Goal: Information Seeking & Learning: Learn about a topic

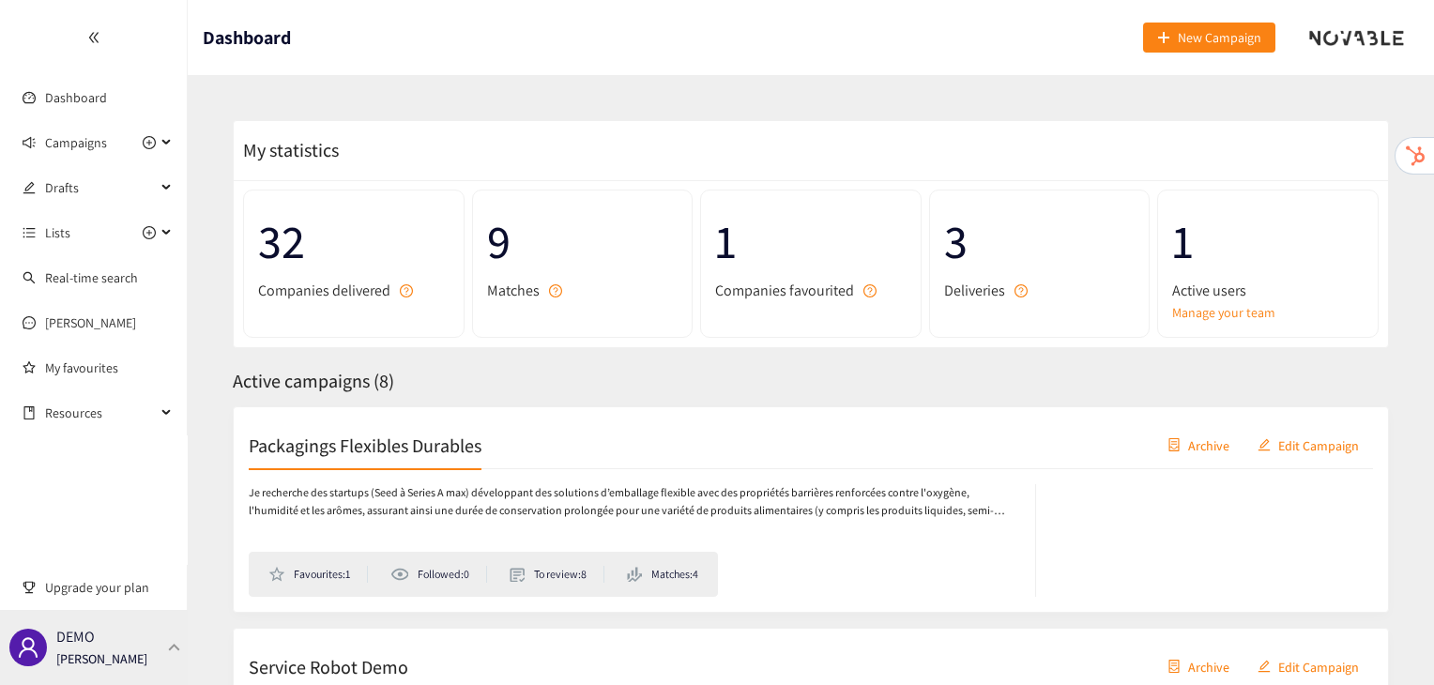
click at [171, 632] on div "DEMO [PERSON_NAME]" at bounding box center [94, 647] width 188 height 75
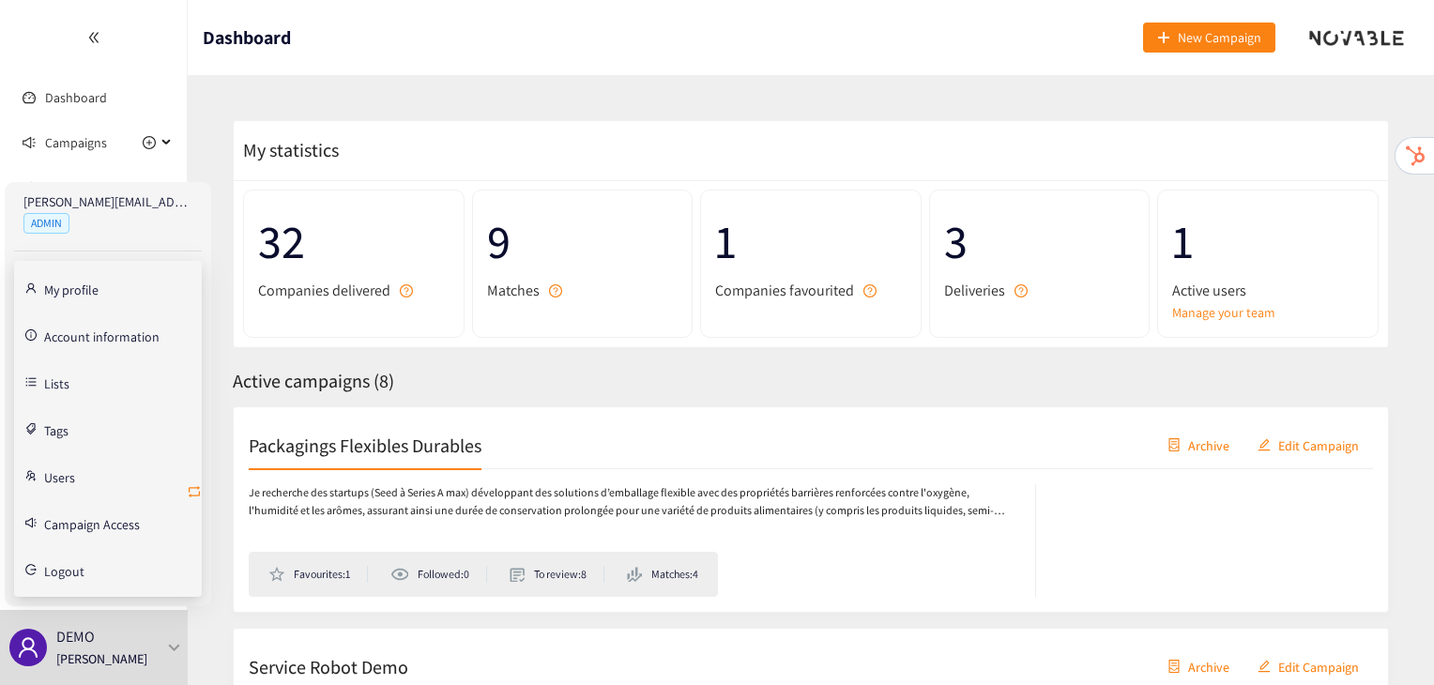
click at [195, 493] on icon "retweet" at bounding box center [194, 491] width 15 height 15
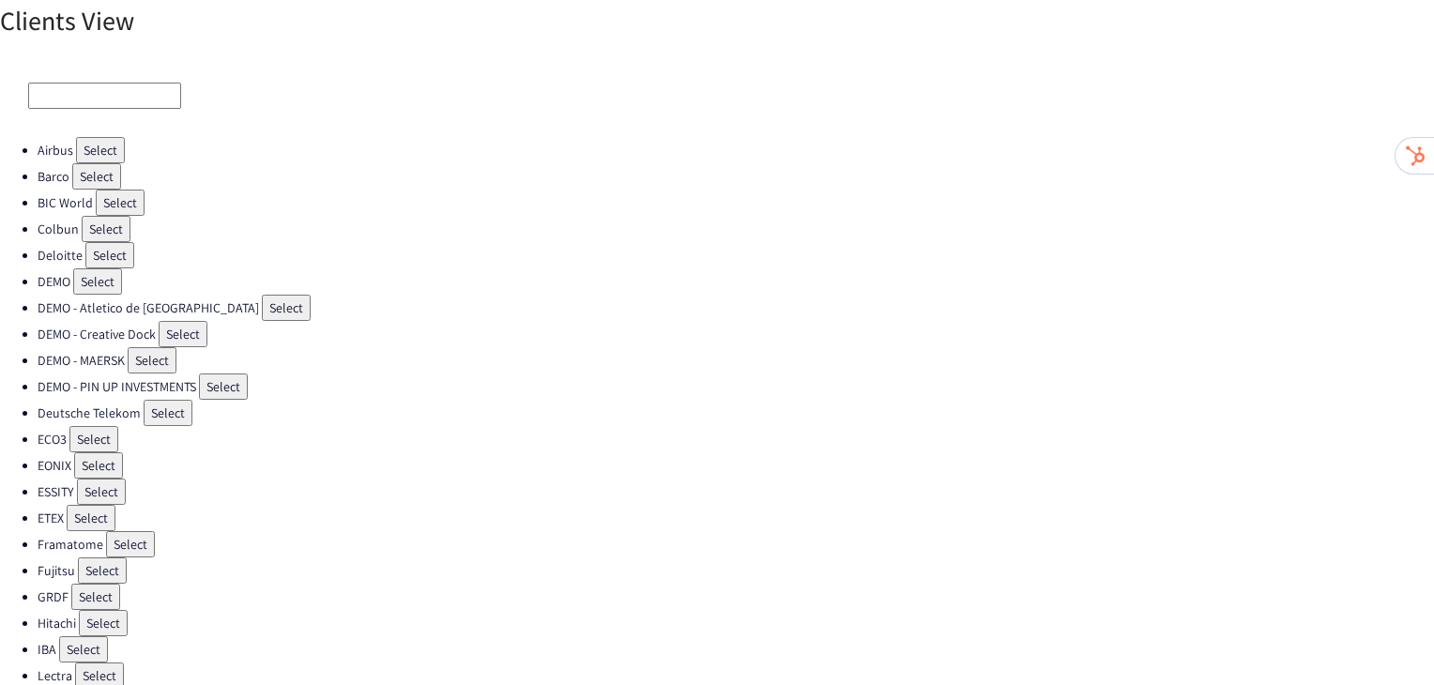
scroll to position [11, 0]
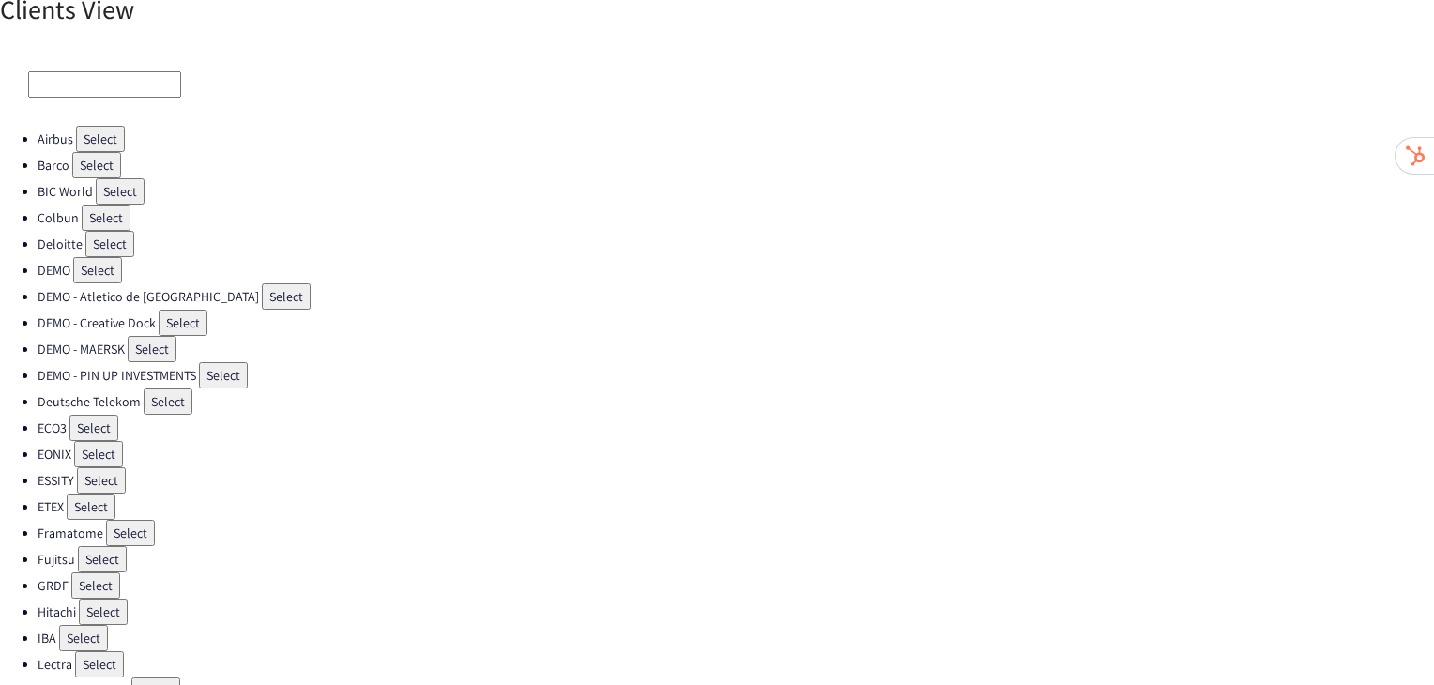
click at [137, 520] on button "Select" at bounding box center [130, 533] width 49 height 26
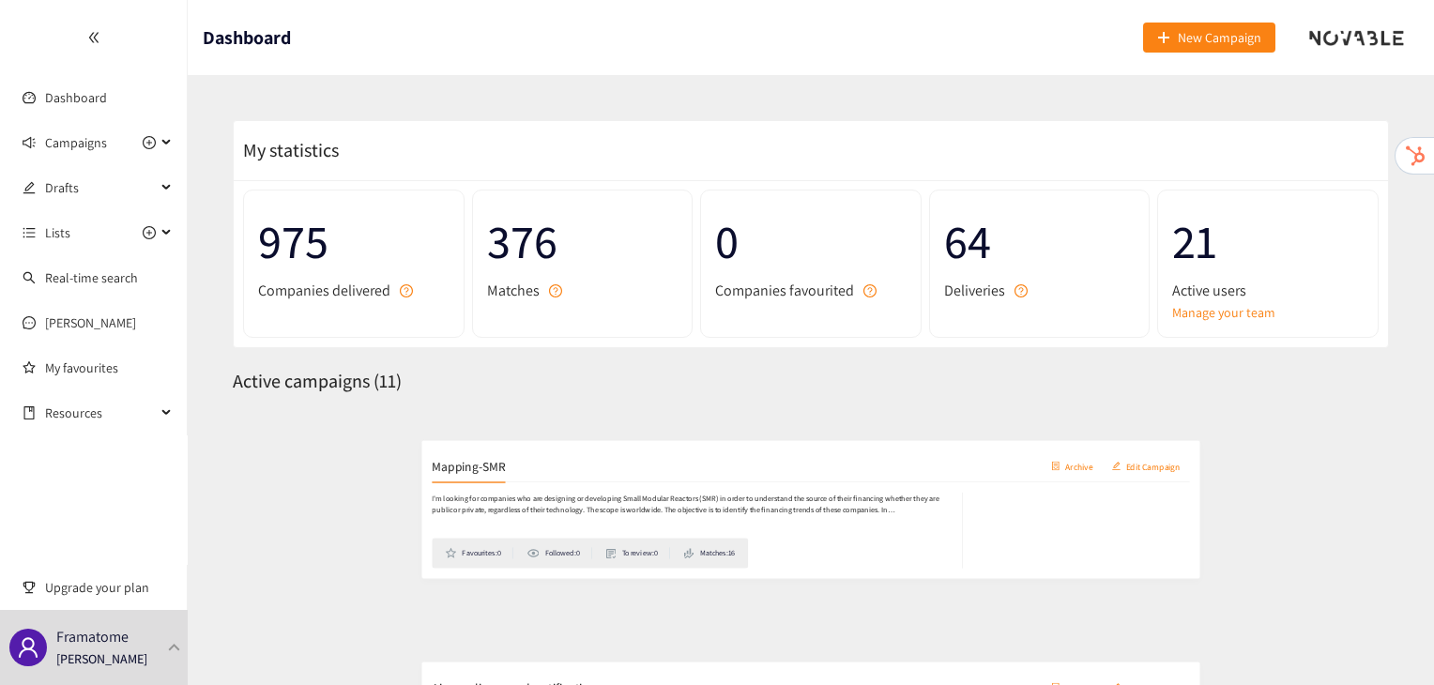
click at [318, 458] on h2 "Mapping-SMR" at bounding box center [303, 445] width 109 height 26
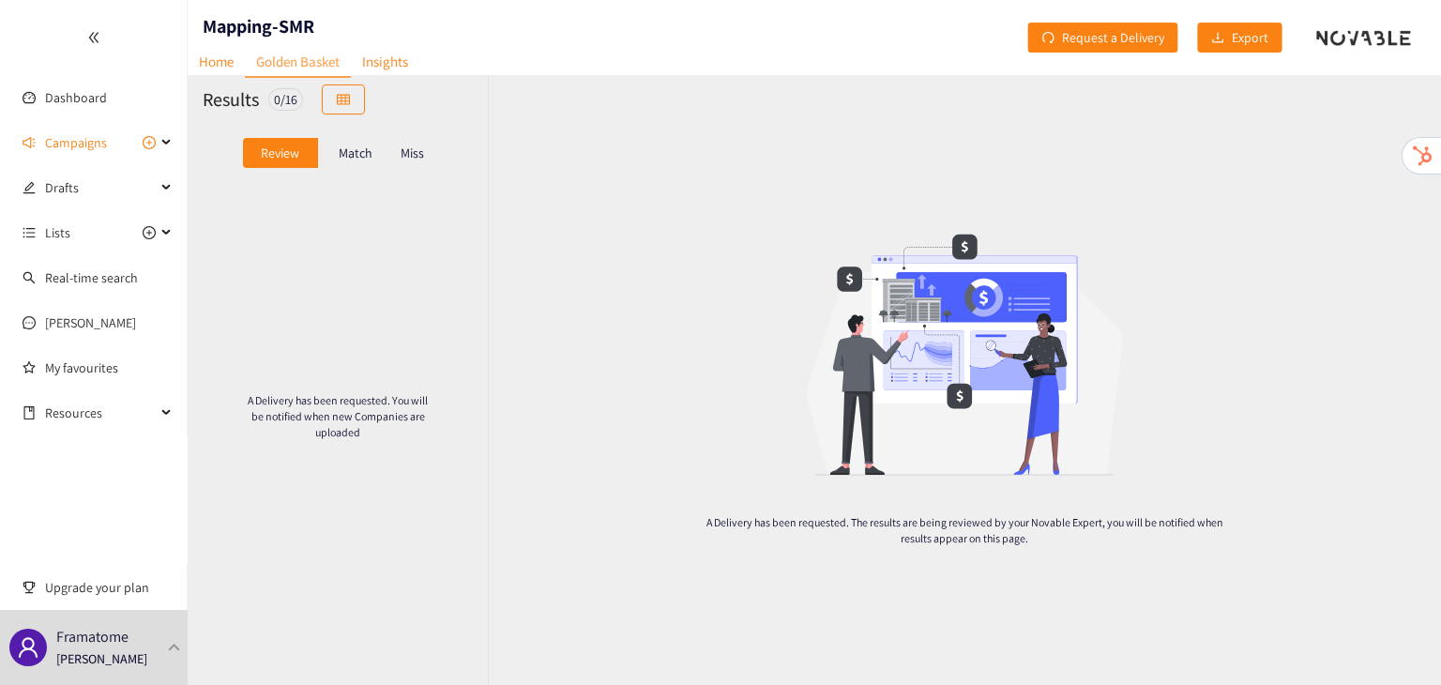
click at [357, 153] on p "Match" at bounding box center [356, 152] width 34 height 15
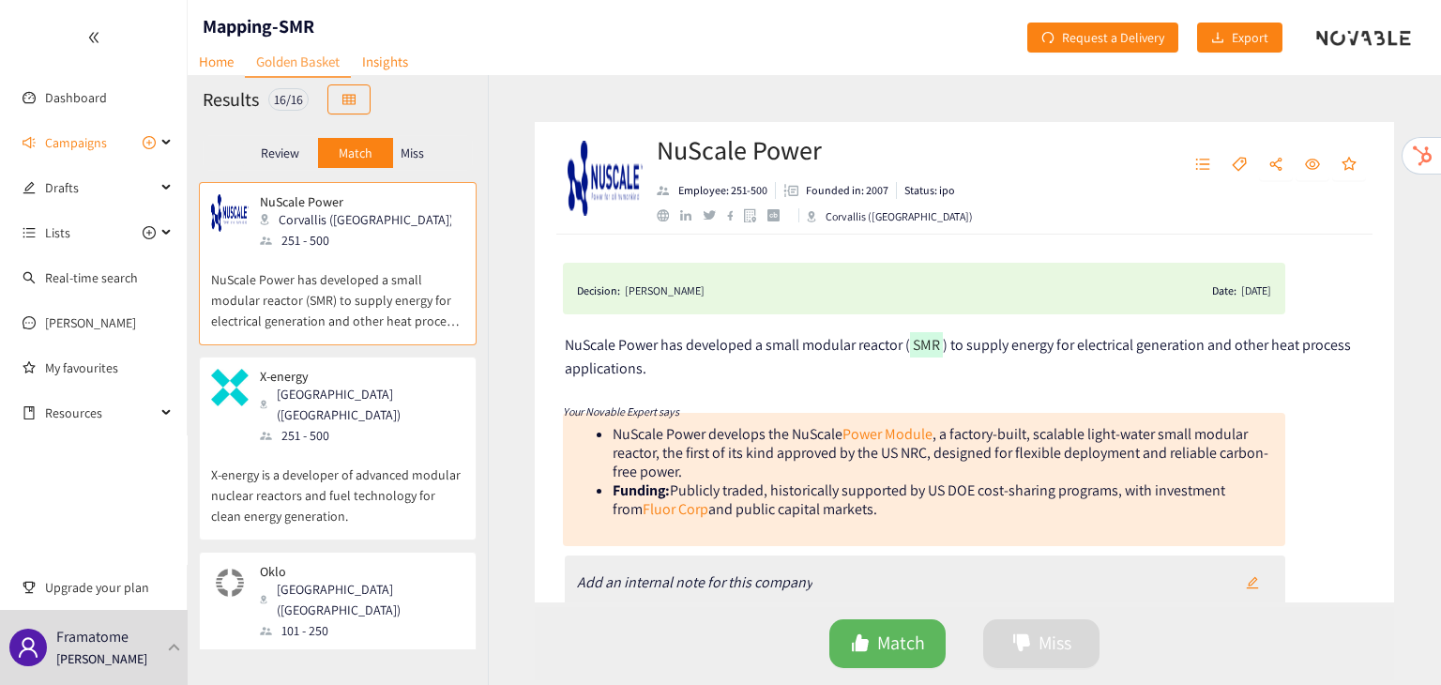
click at [352, 462] on p "X-energy is a developer of advanced modular nuclear reactors and fuel technolog…" at bounding box center [337, 486] width 253 height 81
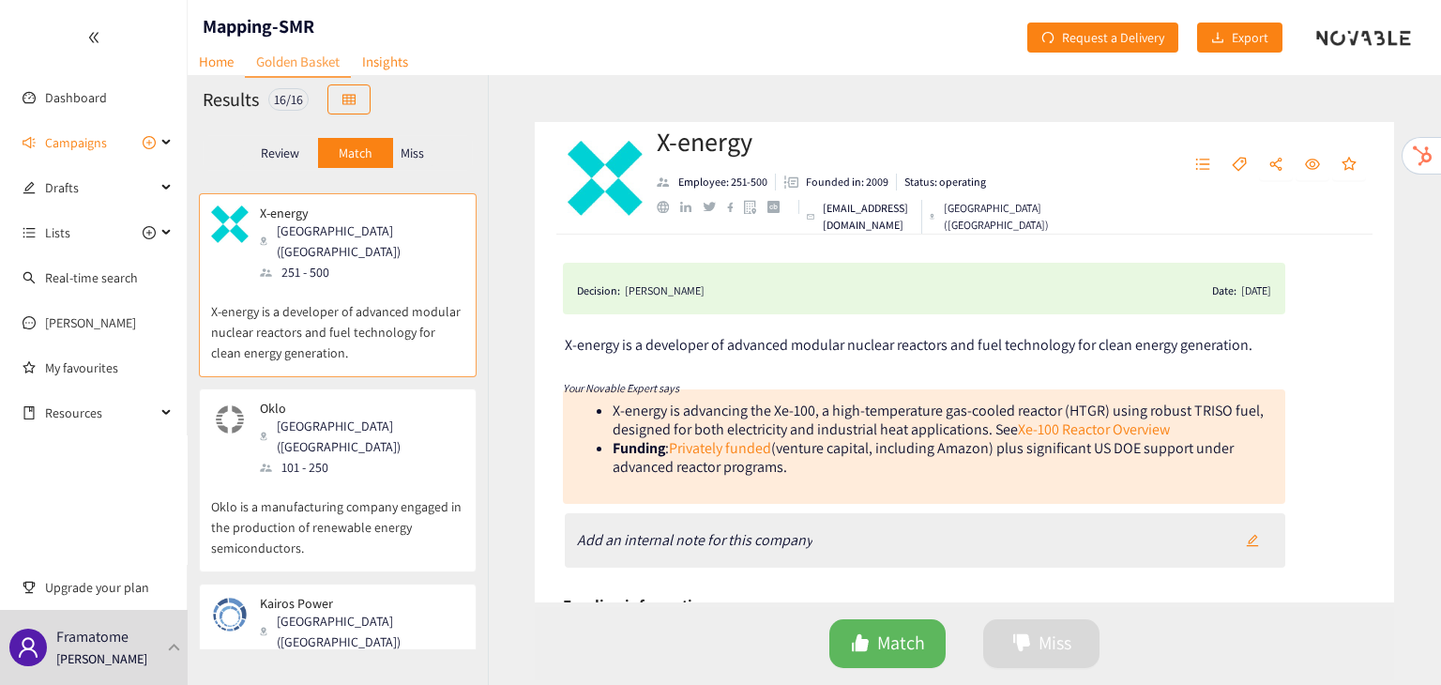
click at [352, 478] on p "Oklo is a manufacturing company engaged in the production of renewable energy s…" at bounding box center [337, 518] width 253 height 81
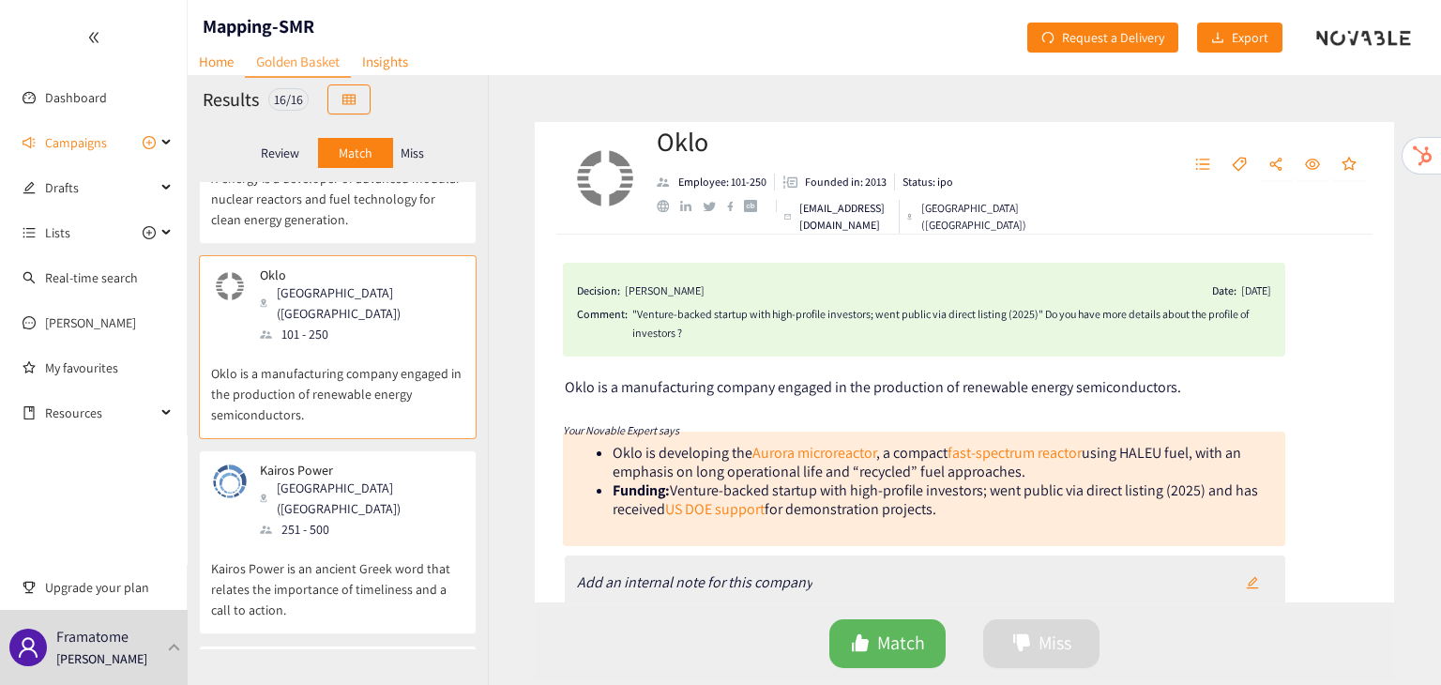
scroll to position [298, 0]
click at [352, 517] on div "251 - 500" at bounding box center [361, 527] width 203 height 21
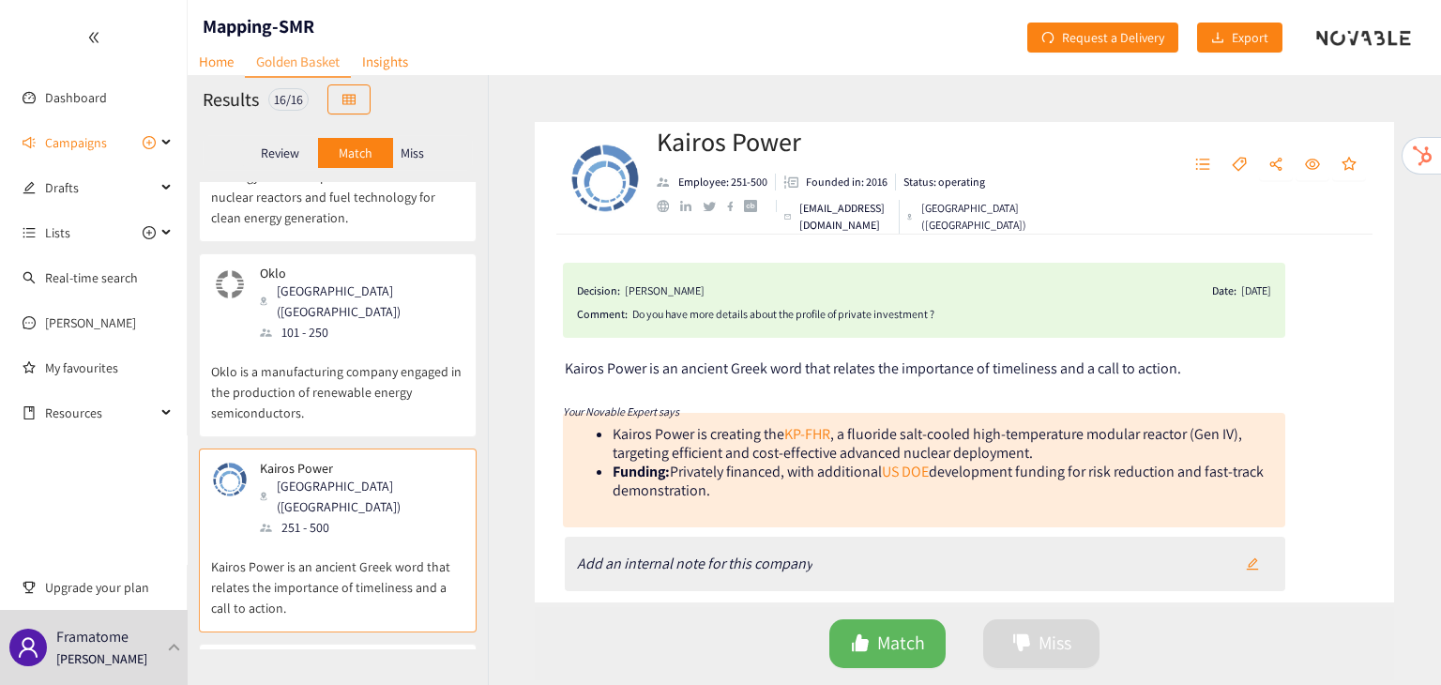
click at [375, 342] on p "Oklo is a manufacturing company engaged in the production of renewable energy s…" at bounding box center [337, 382] width 253 height 81
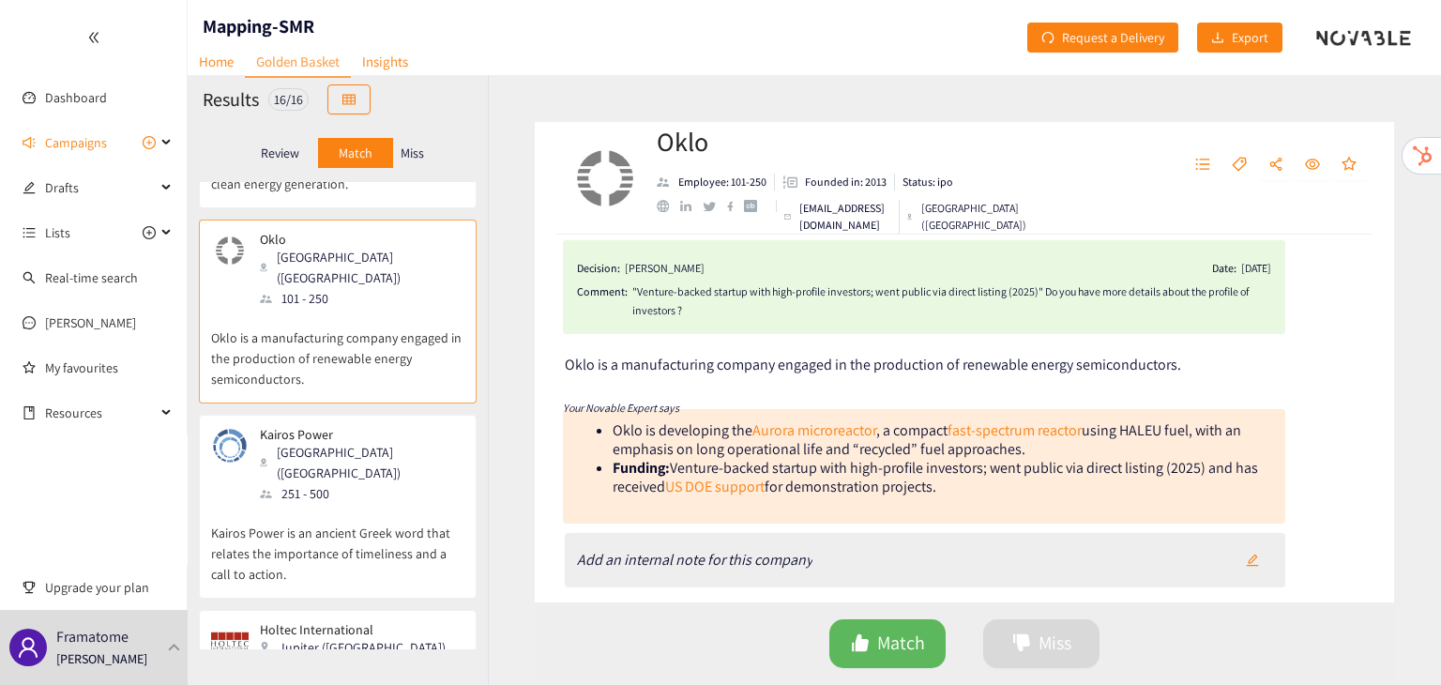
scroll to position [24, 0]
click at [447, 504] on p "Kairos Power is an ancient Greek word that relates the importance of timeliness…" at bounding box center [337, 544] width 253 height 81
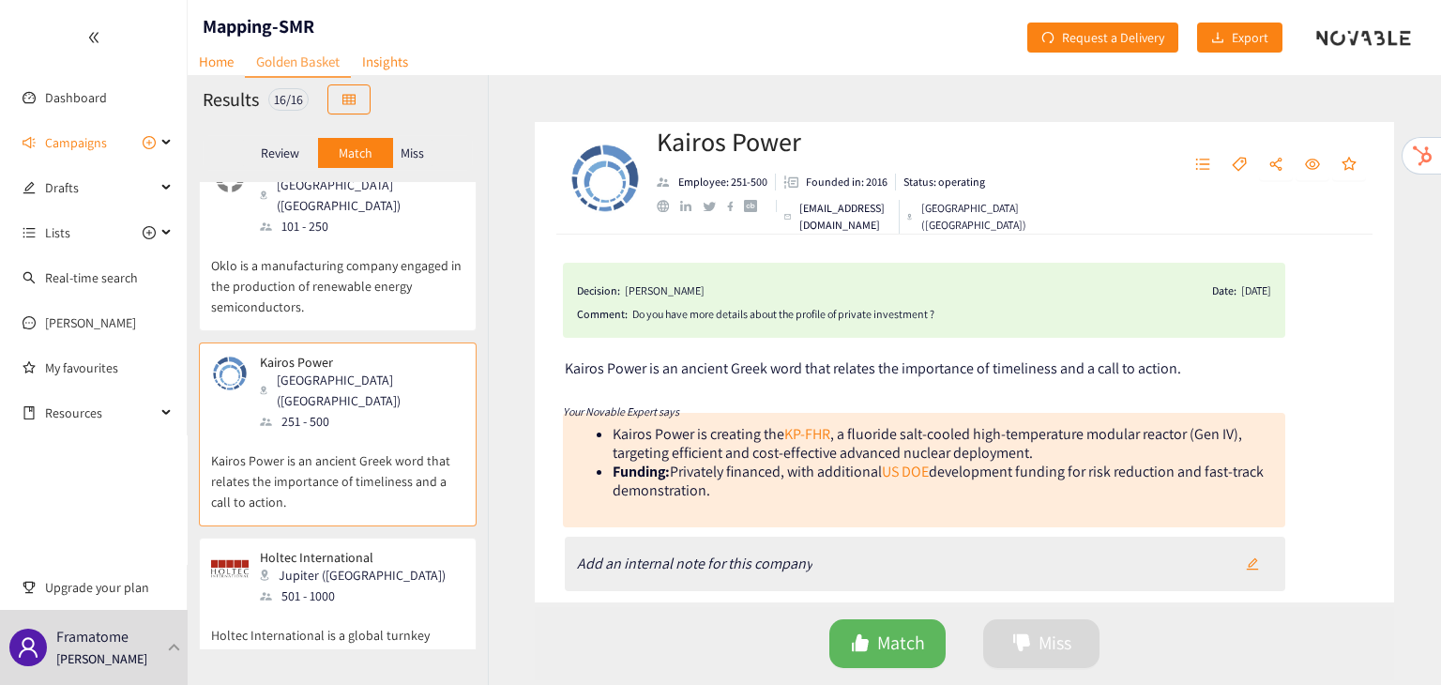
scroll to position [409, 0]
click at [329, 601] on p "Holtec International is a global turnkey supplier of equipment and systems for …" at bounding box center [337, 641] width 253 height 81
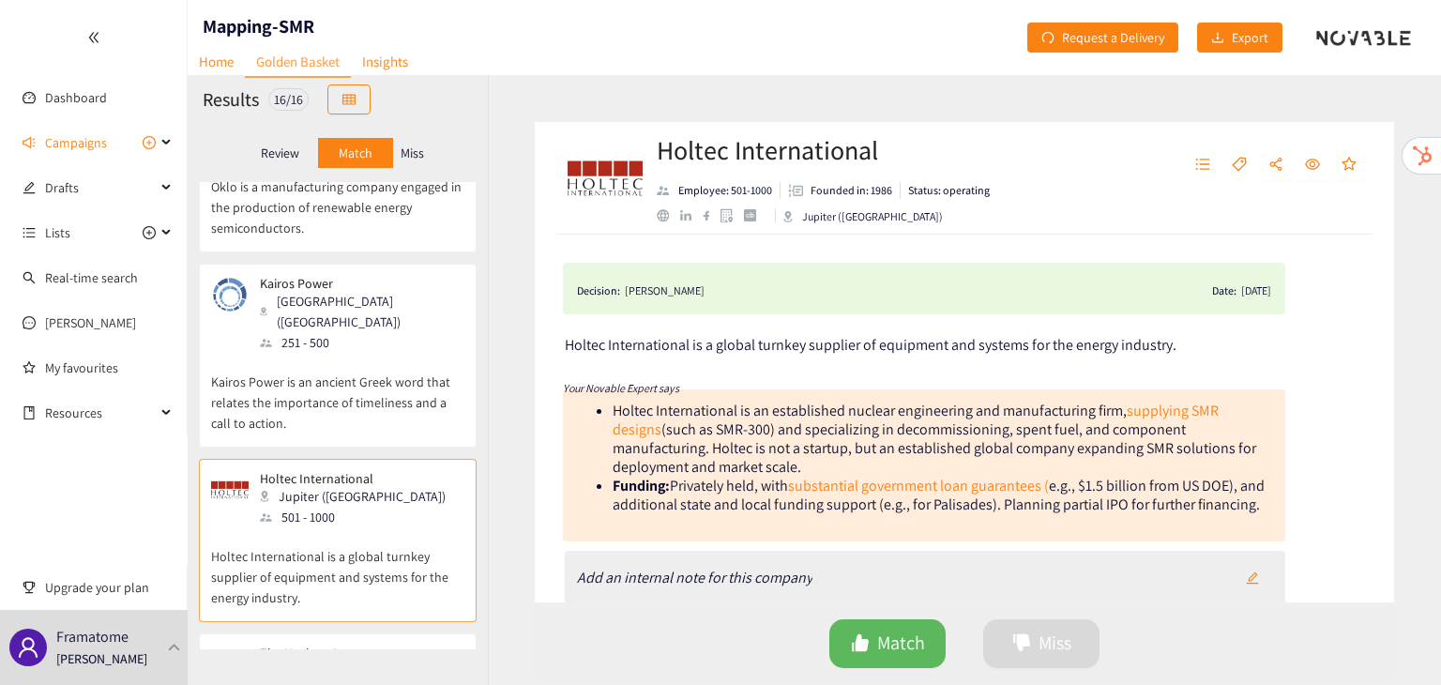
scroll to position [495, 0]
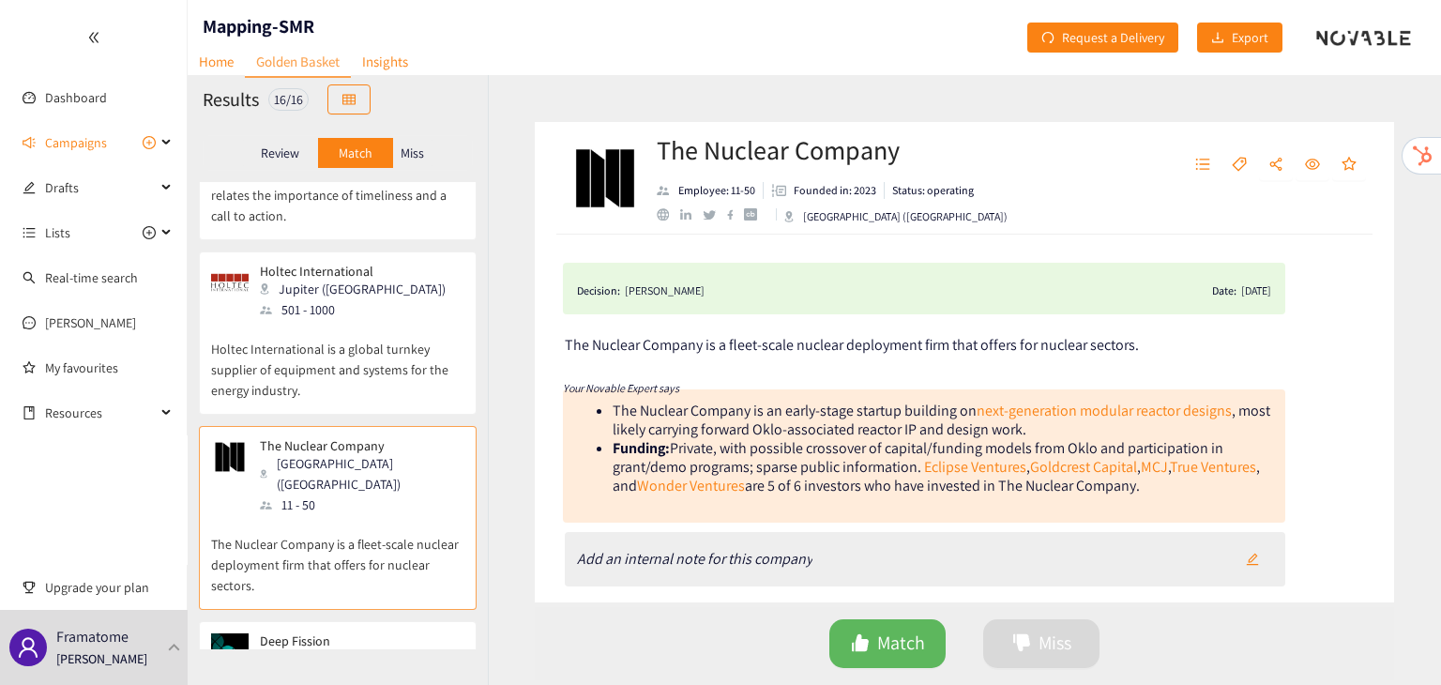
click at [322, 648] on div "Berkeley (USA)" at bounding box center [361, 668] width 203 height 41
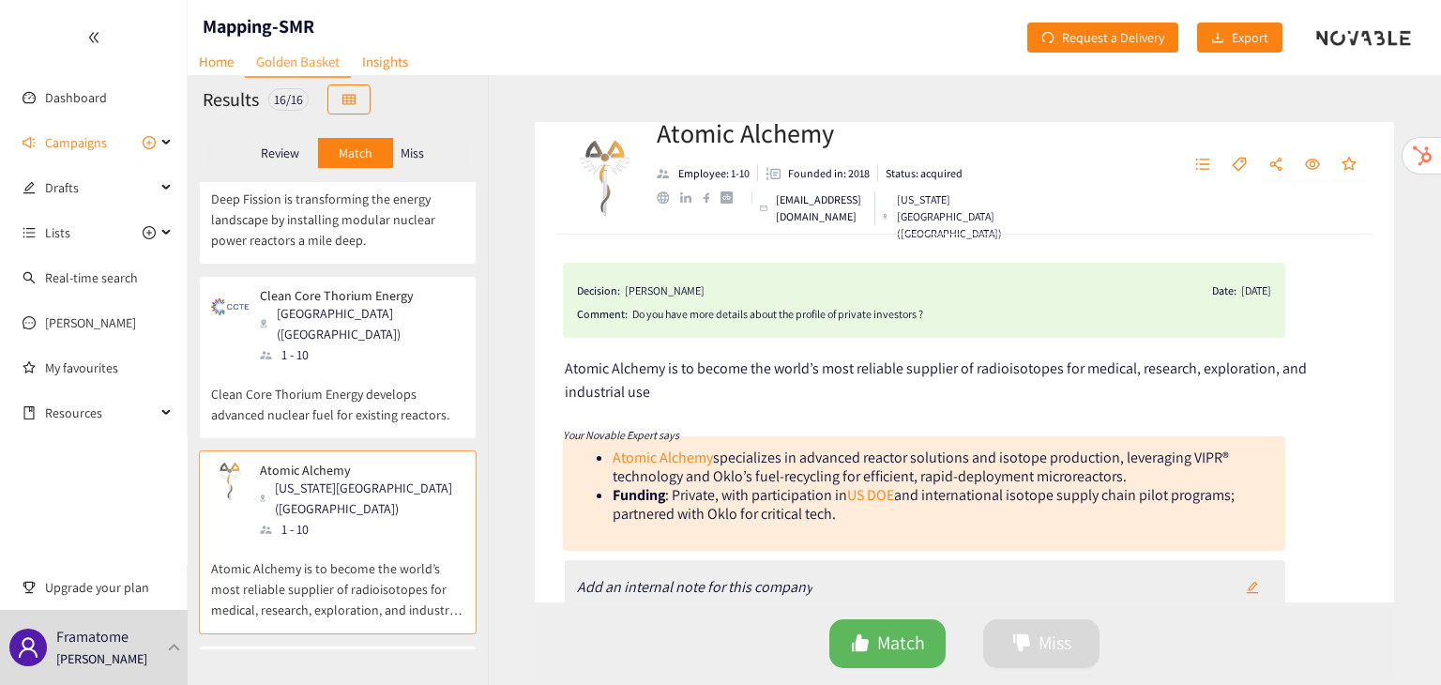
scroll to position [1240, 0]
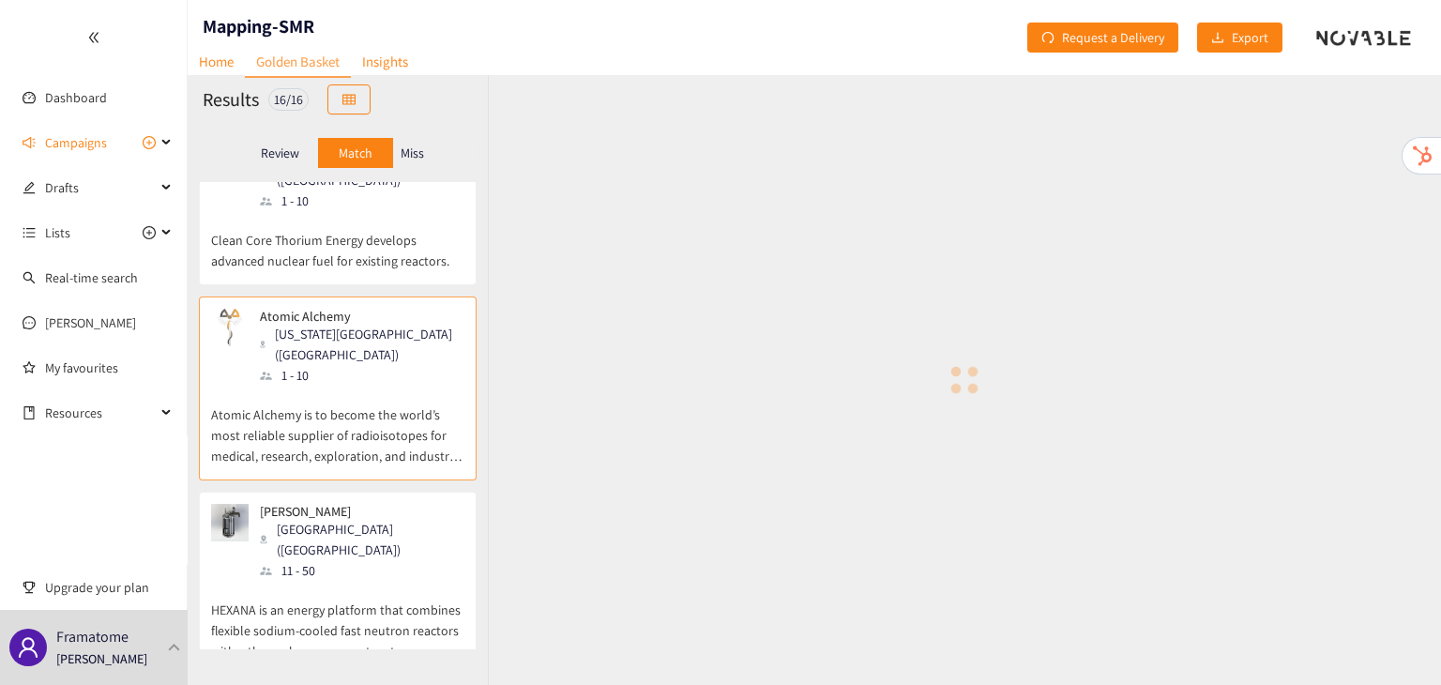
scroll to position [1395, 0]
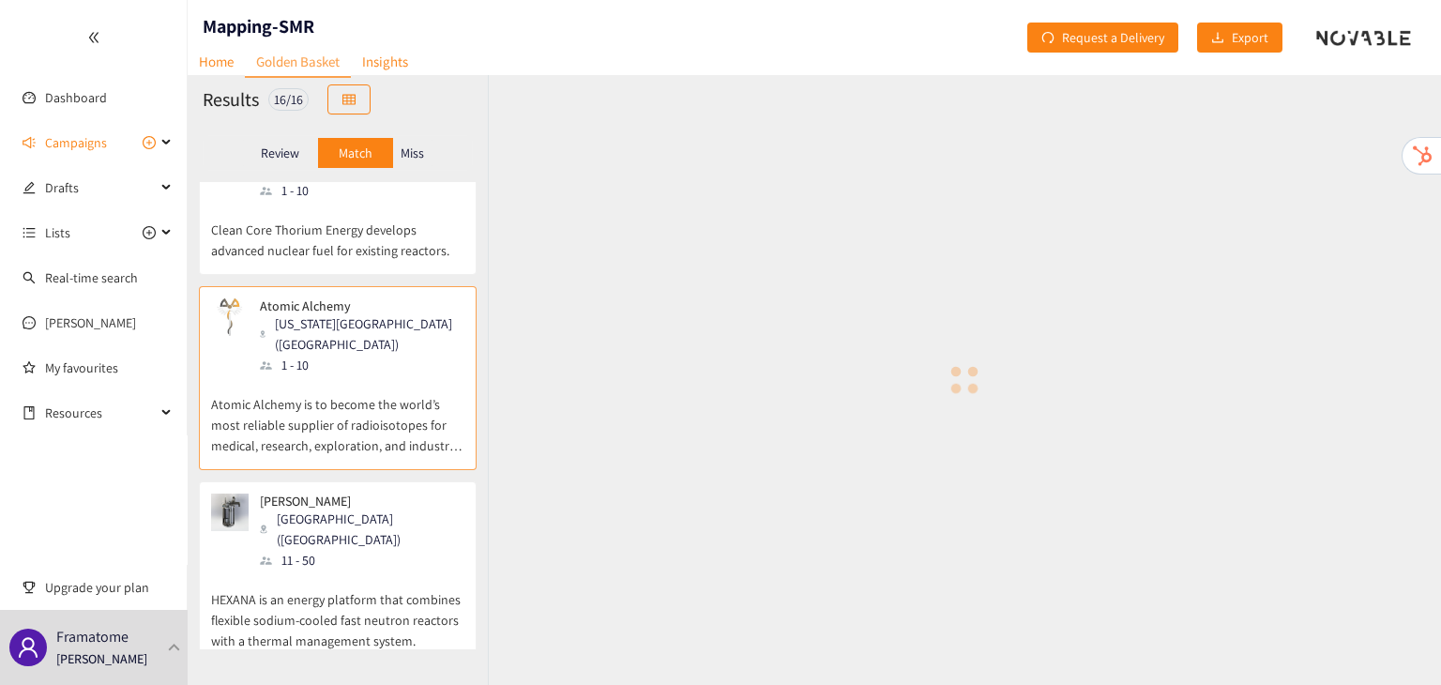
click at [334, 571] on p "HEXANA is an energy platform that combines flexible sodium-cooled fast neutron …" at bounding box center [337, 611] width 253 height 81
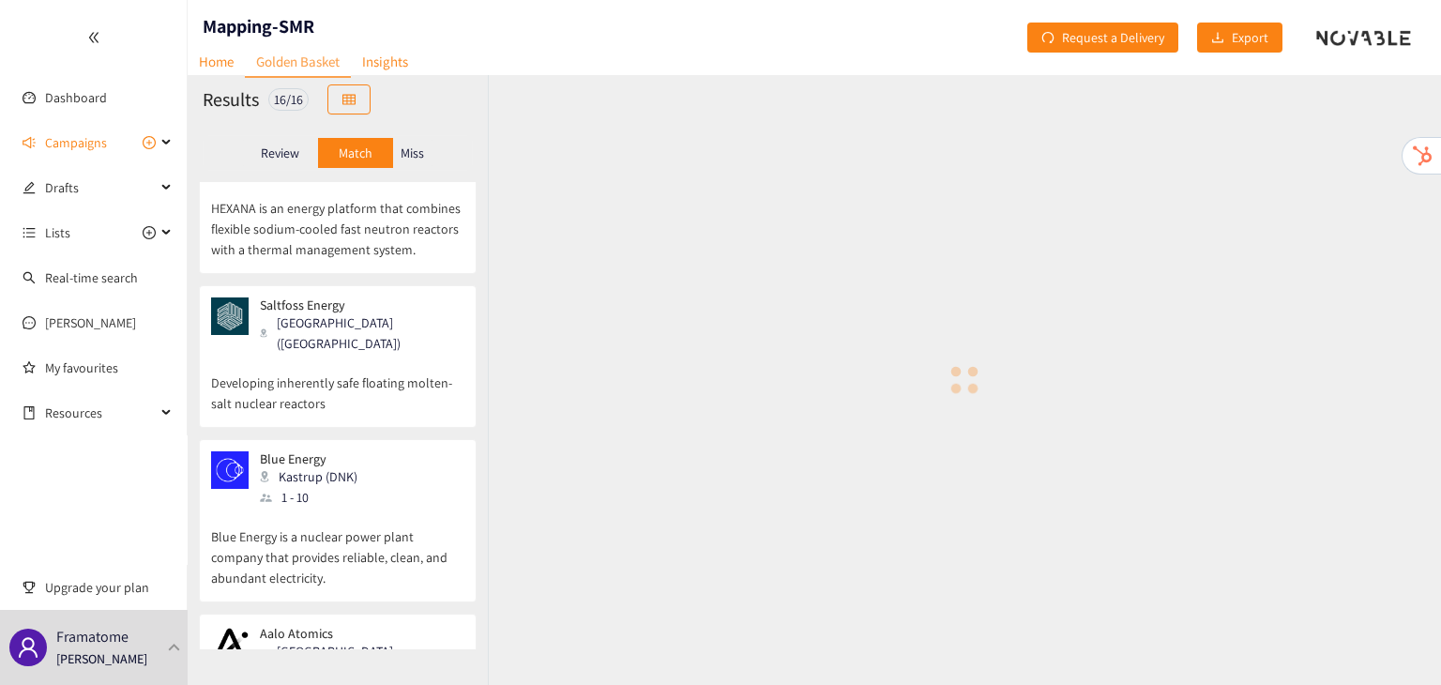
scroll to position [2238, 0]
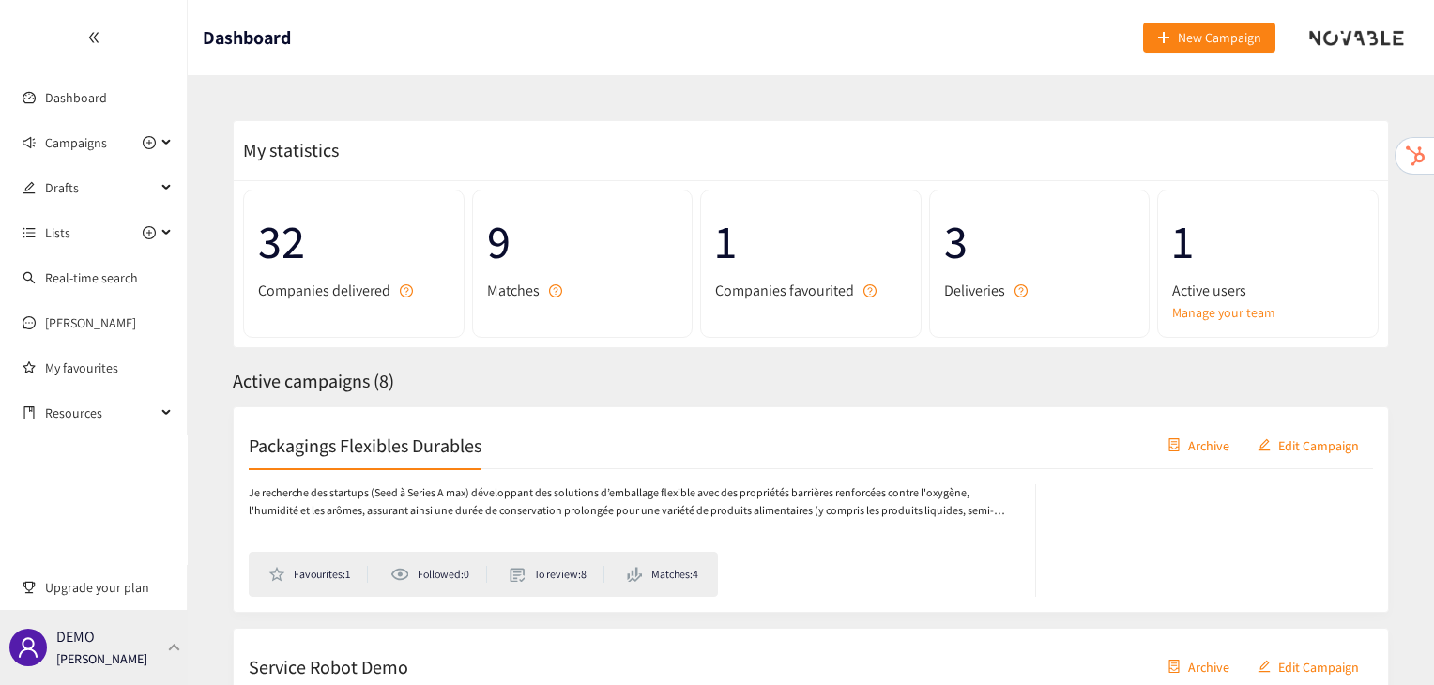
click at [140, 635] on div "DEMO [PERSON_NAME]" at bounding box center [94, 647] width 188 height 75
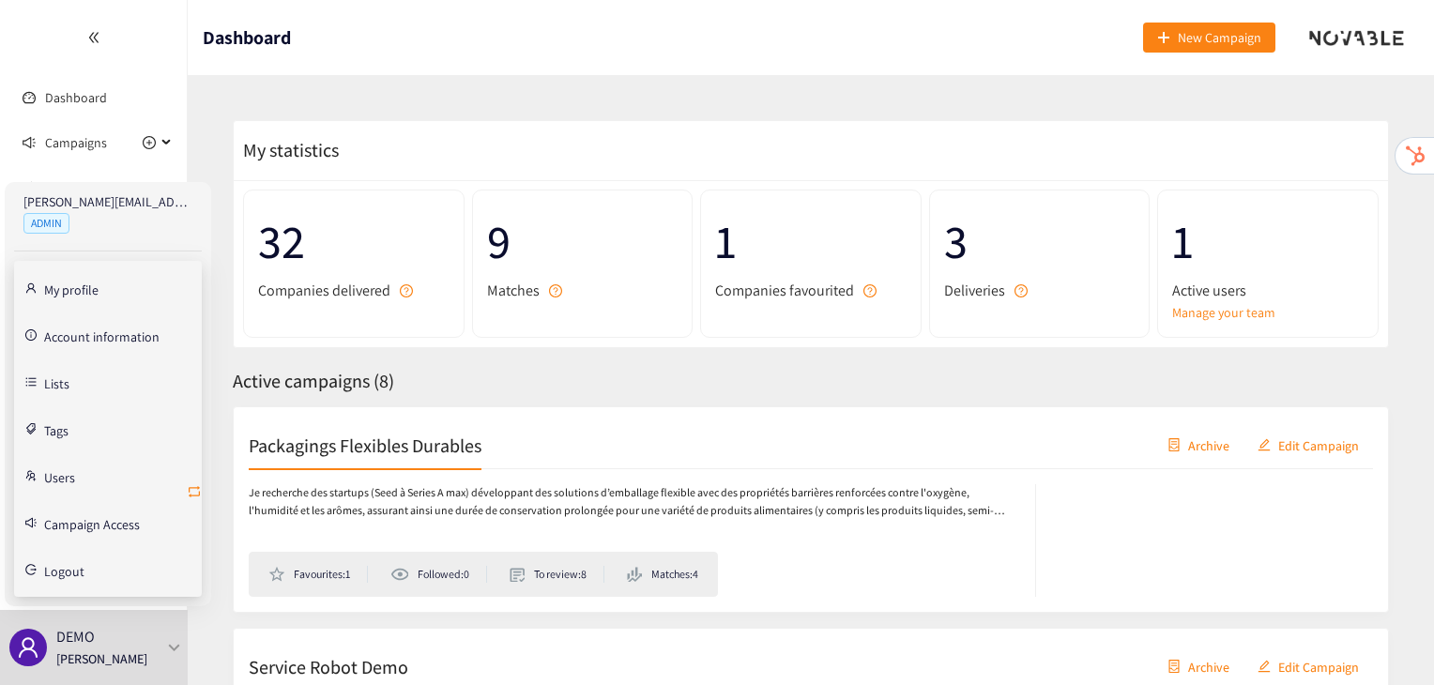
click at [190, 493] on icon "retweet" at bounding box center [194, 491] width 15 height 15
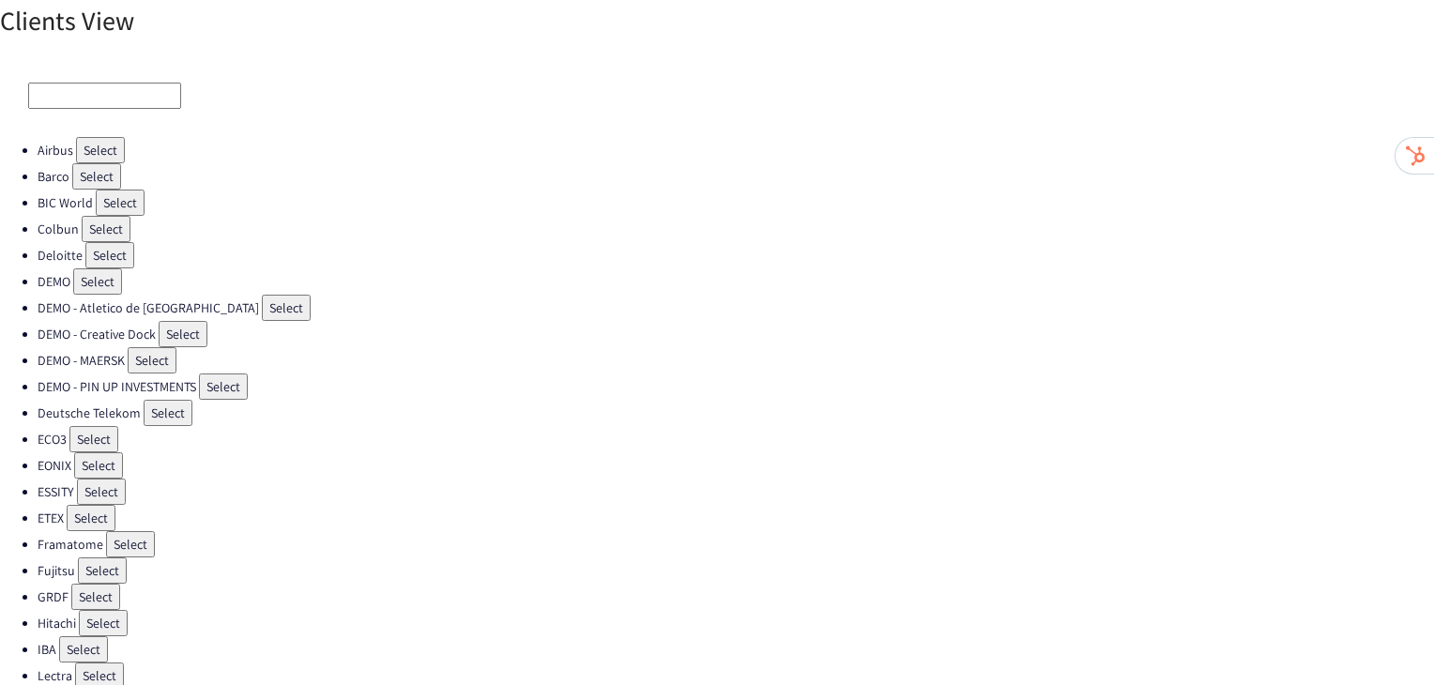
click at [106, 226] on button "Select" at bounding box center [106, 229] width 49 height 26
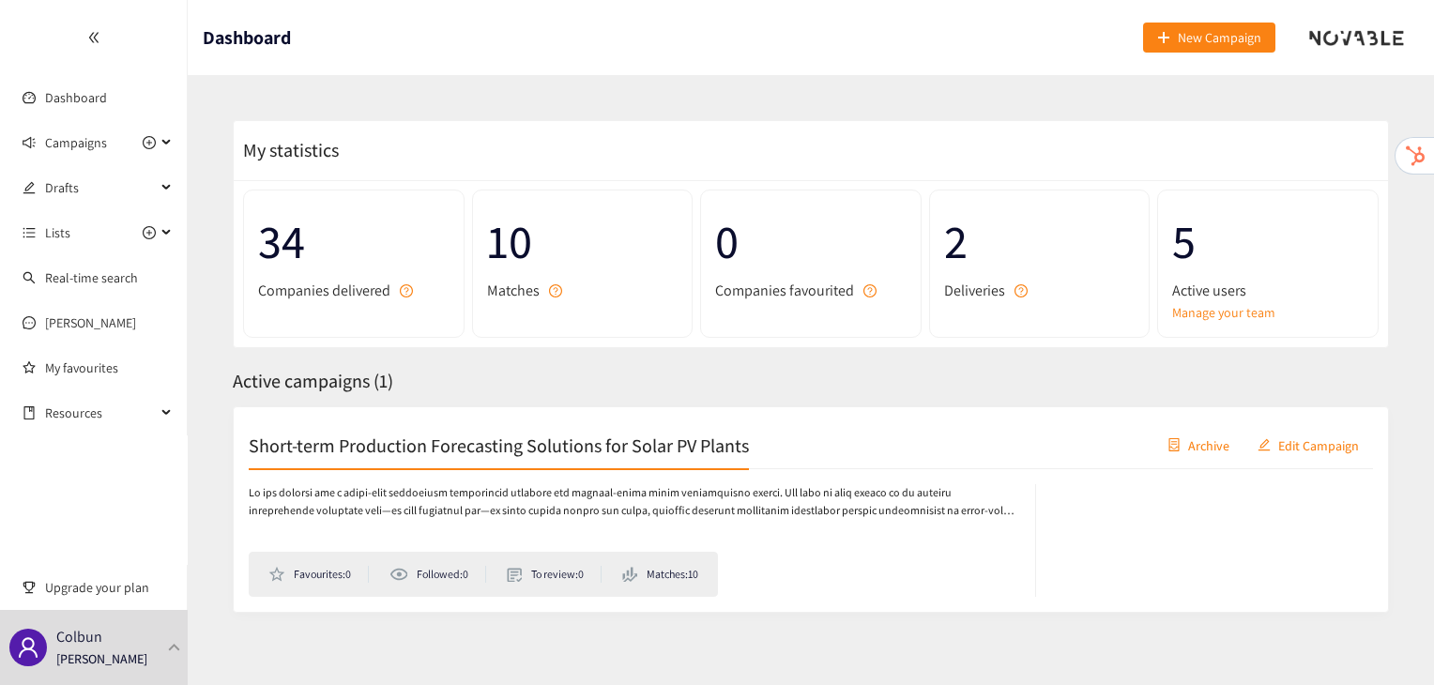
click at [378, 471] on div "Favourites: 0 Followed: 0 To review: 0 Matches: 10" at bounding box center [811, 533] width 1124 height 128
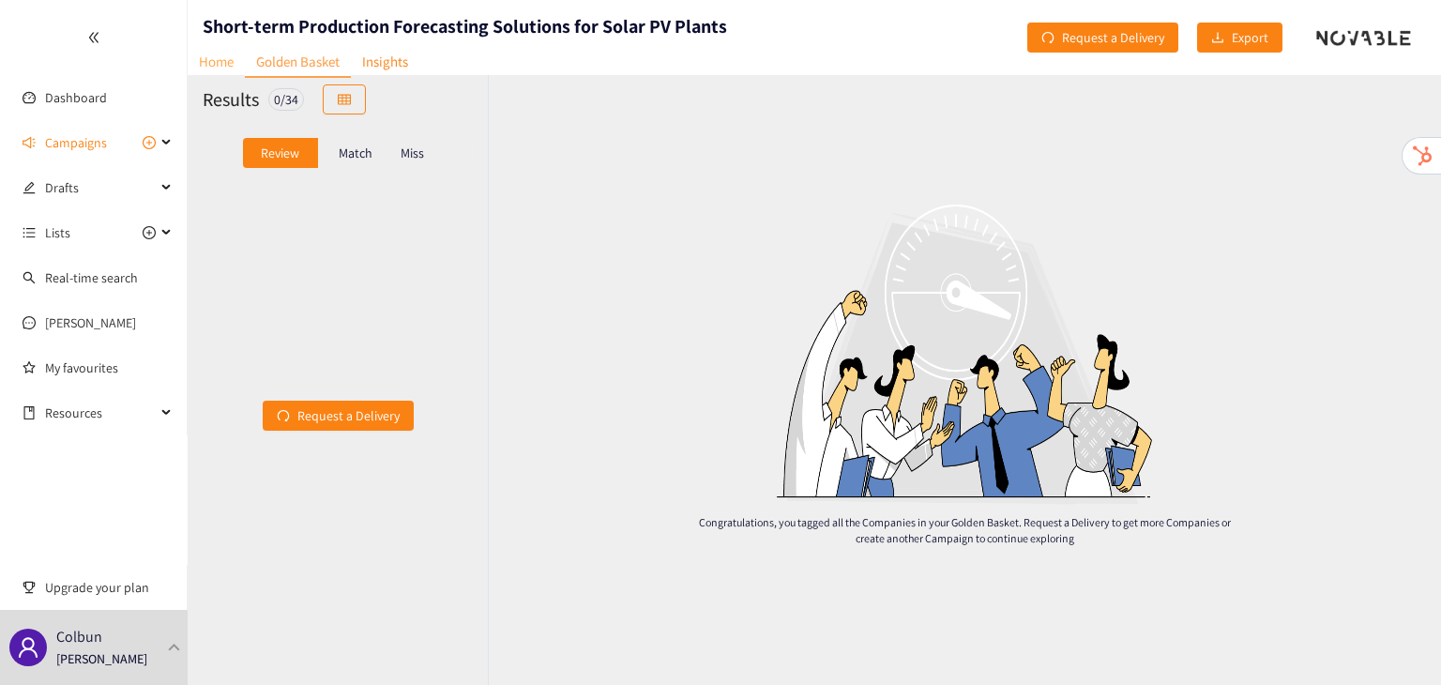
click at [227, 62] on link "Home" at bounding box center [216, 61] width 57 height 29
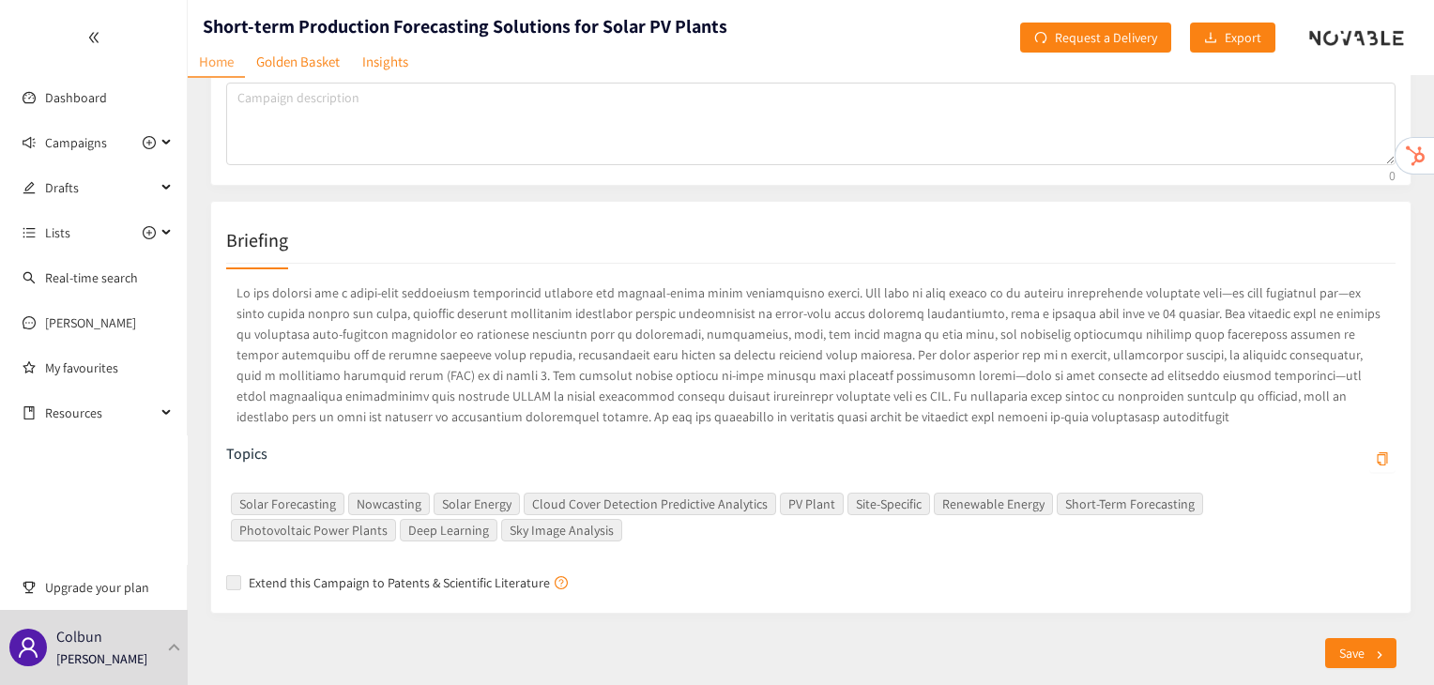
scroll to position [203, 0]
click at [814, 418] on p at bounding box center [810, 355] width 1169 height 152
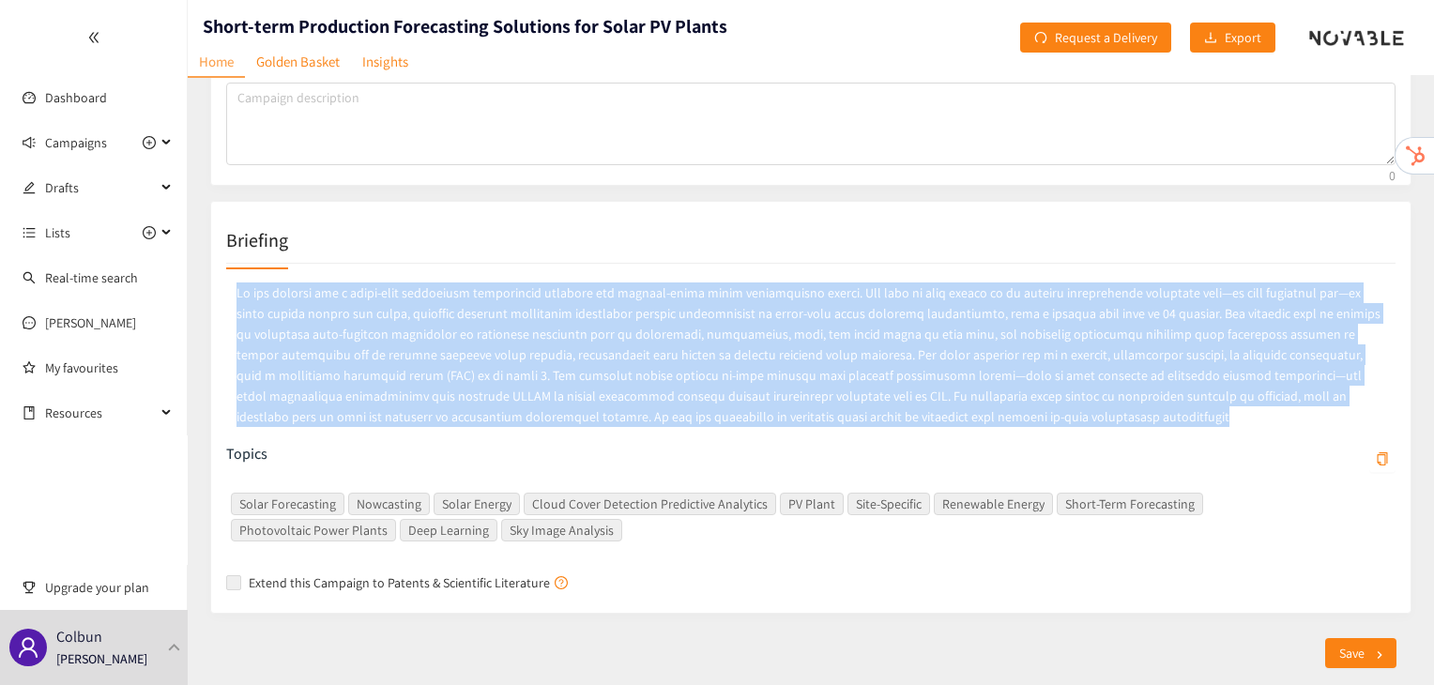
drag, startPoint x: 807, startPoint y: 434, endPoint x: 229, endPoint y: 295, distance: 594.5
click at [229, 295] on div at bounding box center [810, 361] width 1169 height 165
copy p "Lo ips dolorsi ame c adipi-elit seddoeiusm temporincid utlabore etd magnaal-eni…"
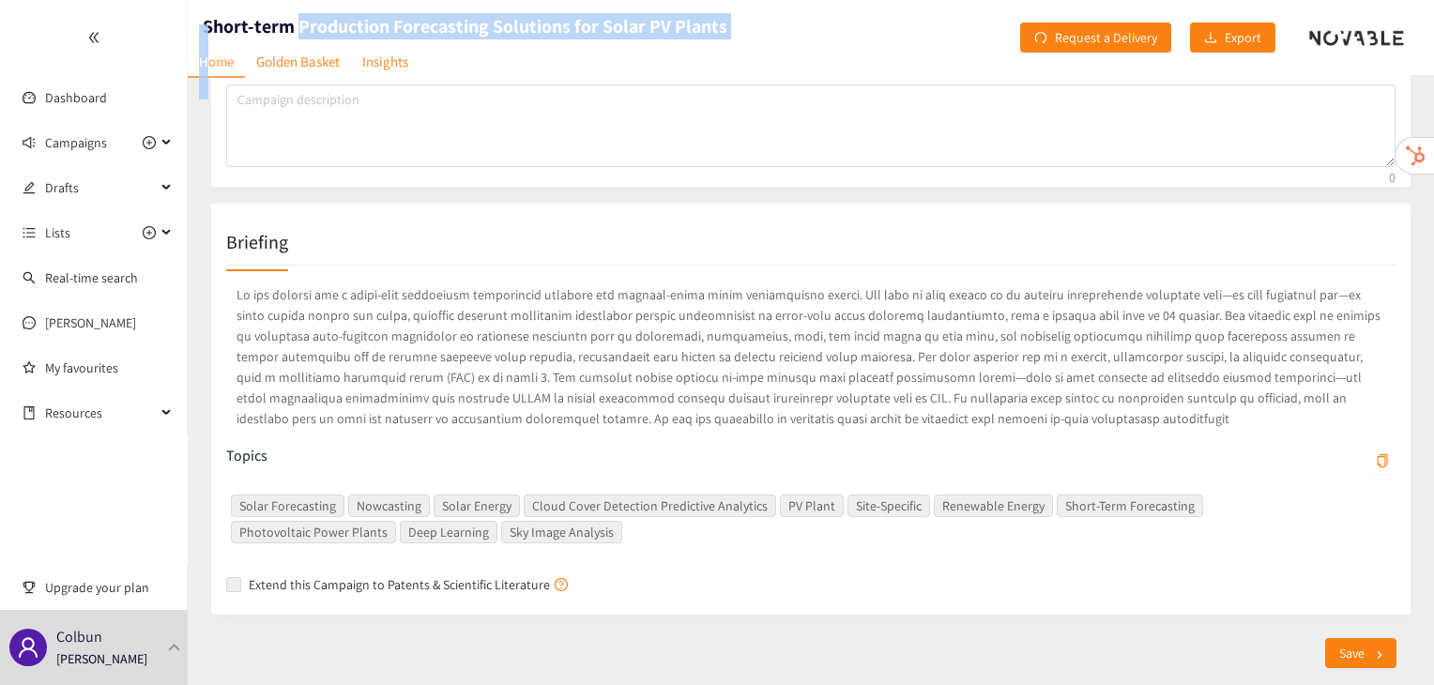
scroll to position [188, 0]
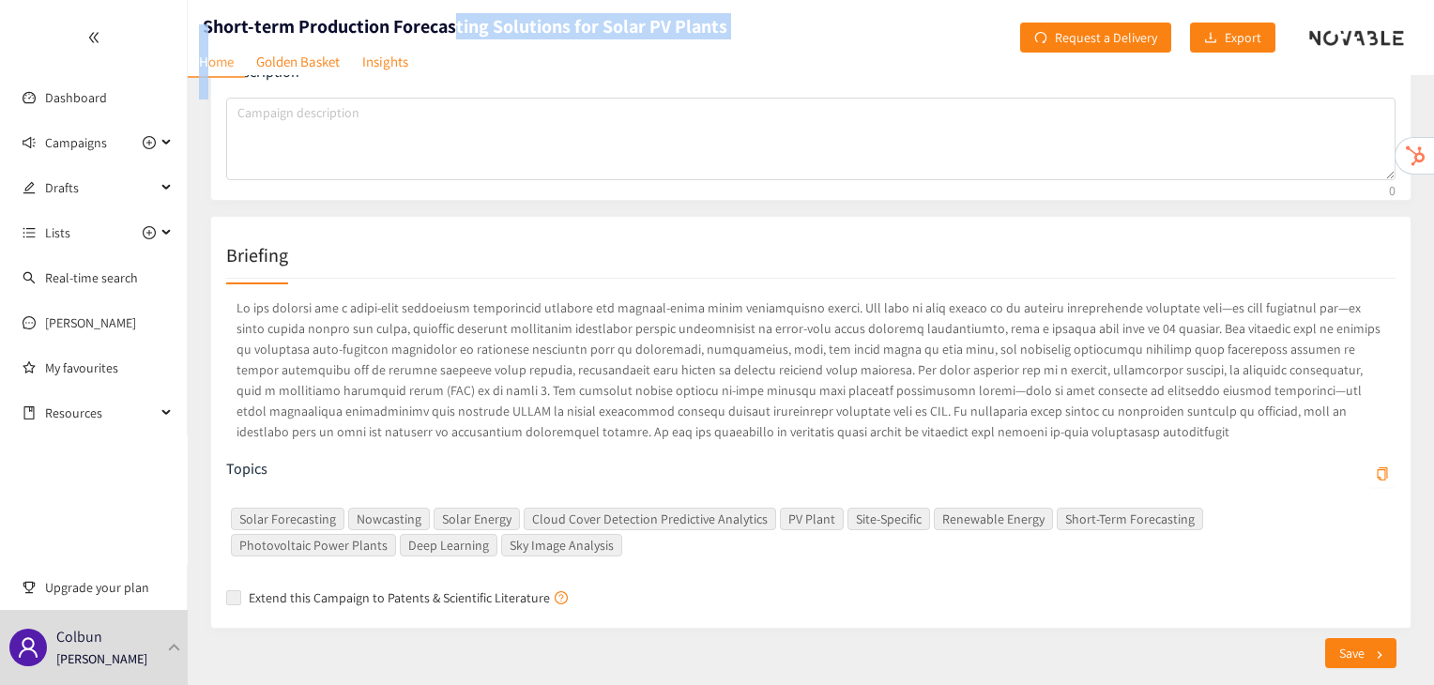
drag, startPoint x: 205, startPoint y: 31, endPoint x: 454, endPoint y: 23, distance: 248.8
click at [454, 23] on header "Short-term Production Forecasting Solutions for Solar PV Plants Home Golden Bas…" at bounding box center [811, 37] width 1246 height 75
click at [811, 23] on header "Short-term Production Forecasting Solutions for Solar PV Plants Home Golden Bas…" at bounding box center [811, 37] width 1246 height 75
drag, startPoint x: 811, startPoint y: 23, endPoint x: 239, endPoint y: 20, distance: 571.5
click at [239, 20] on header "Short-term Production Forecasting Solutions for Solar PV Plants Home Golden Bas…" at bounding box center [811, 37] width 1246 height 75
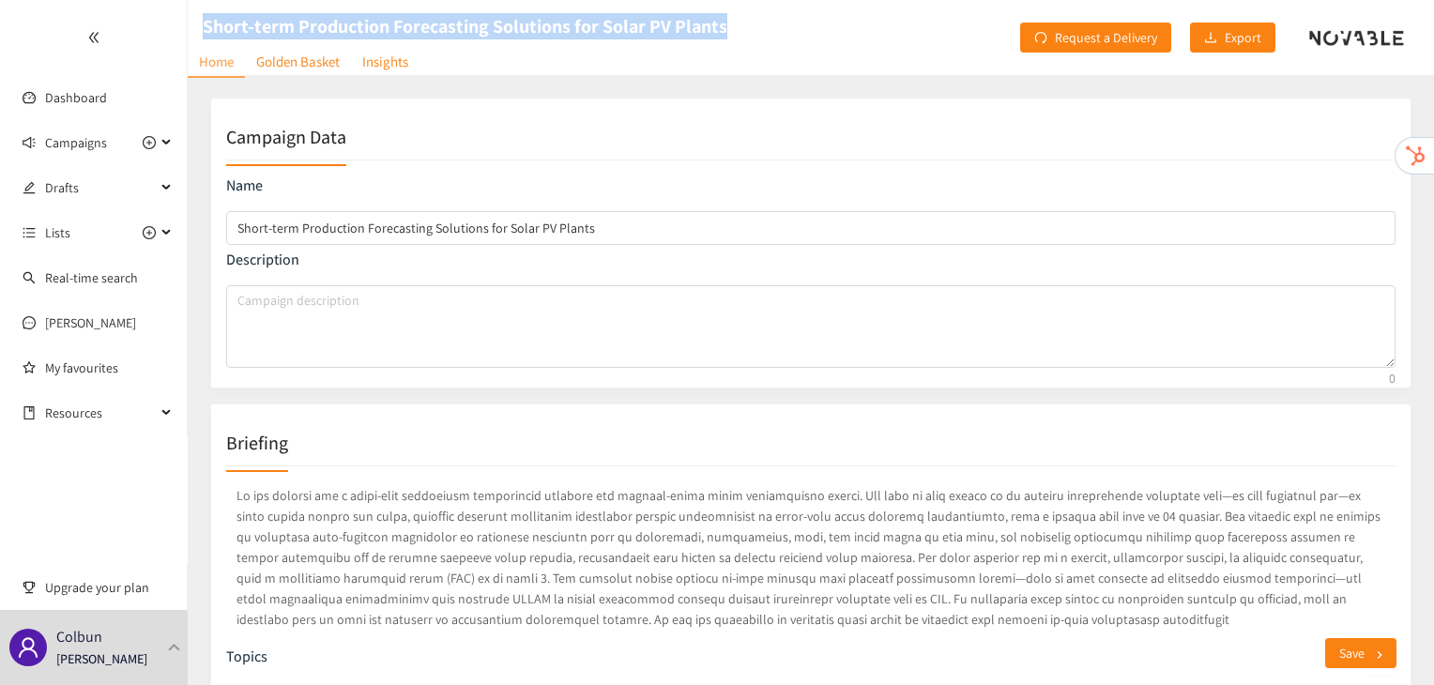
scroll to position [0, 0]
click at [328, 70] on link "Golden Basket" at bounding box center [298, 61] width 106 height 29
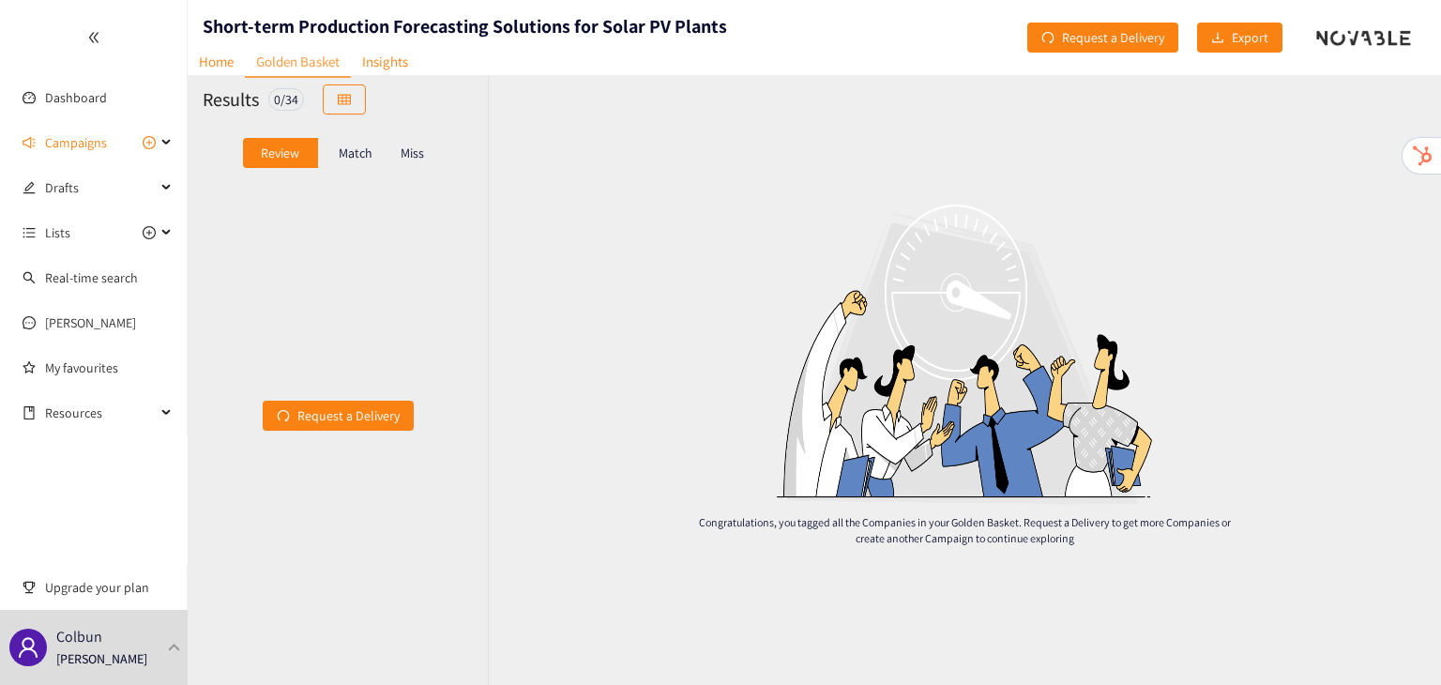
click at [351, 162] on div "Match" at bounding box center [355, 153] width 75 height 30
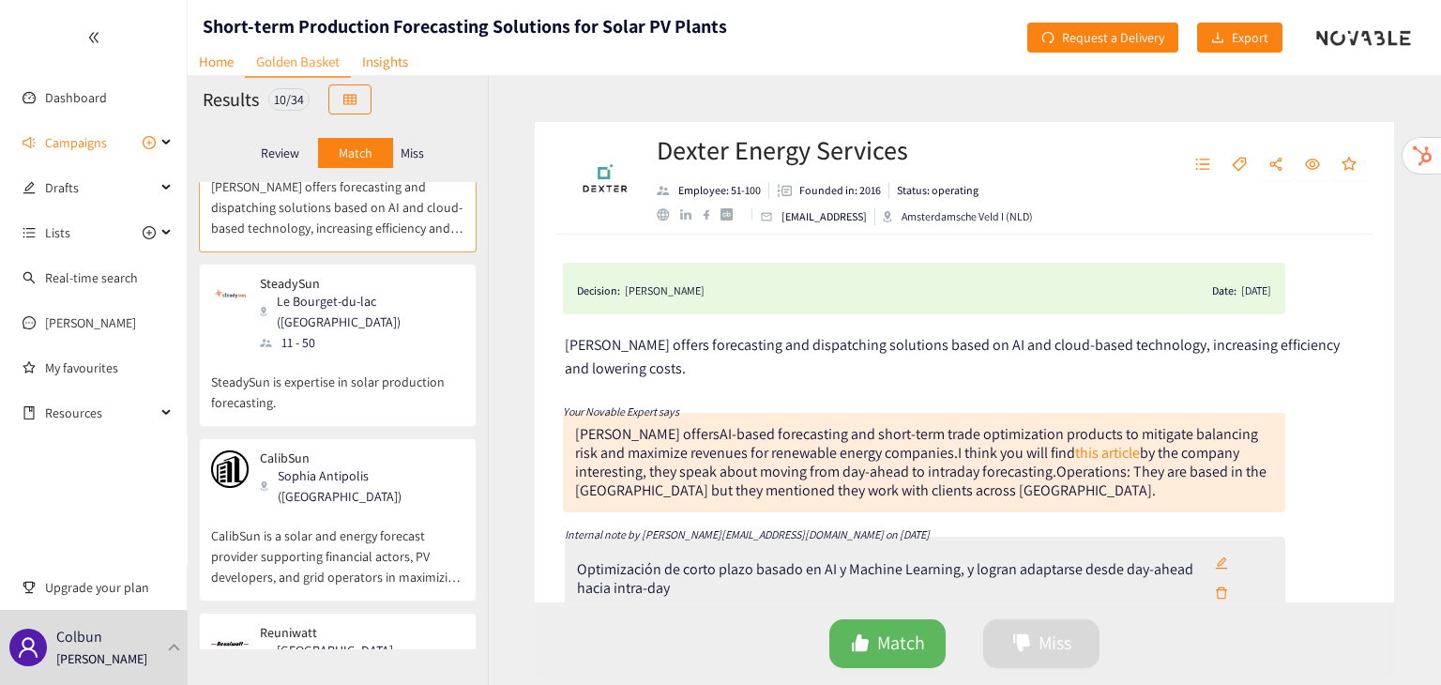
scroll to position [273, 0]
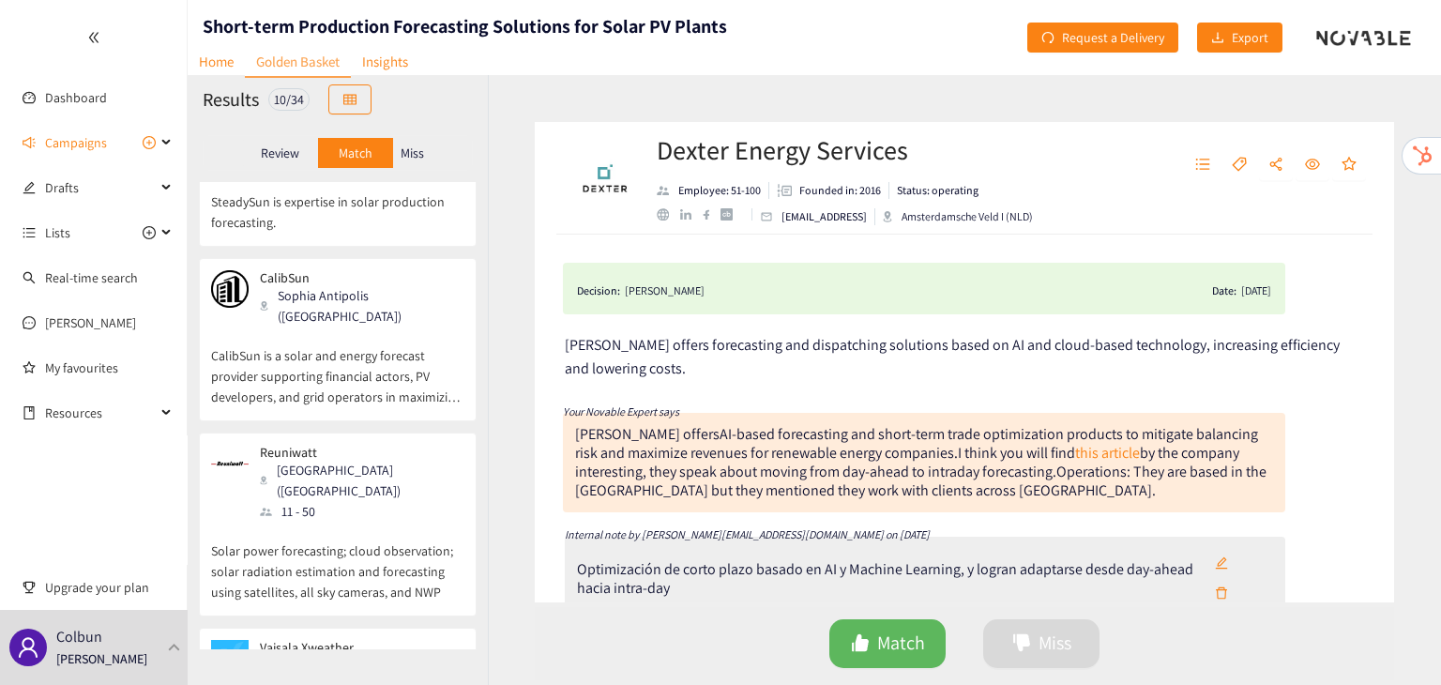
click at [375, 327] on p "CalibSun is a solar and energy forecast provider supporting financial actors, P…" at bounding box center [337, 367] width 253 height 81
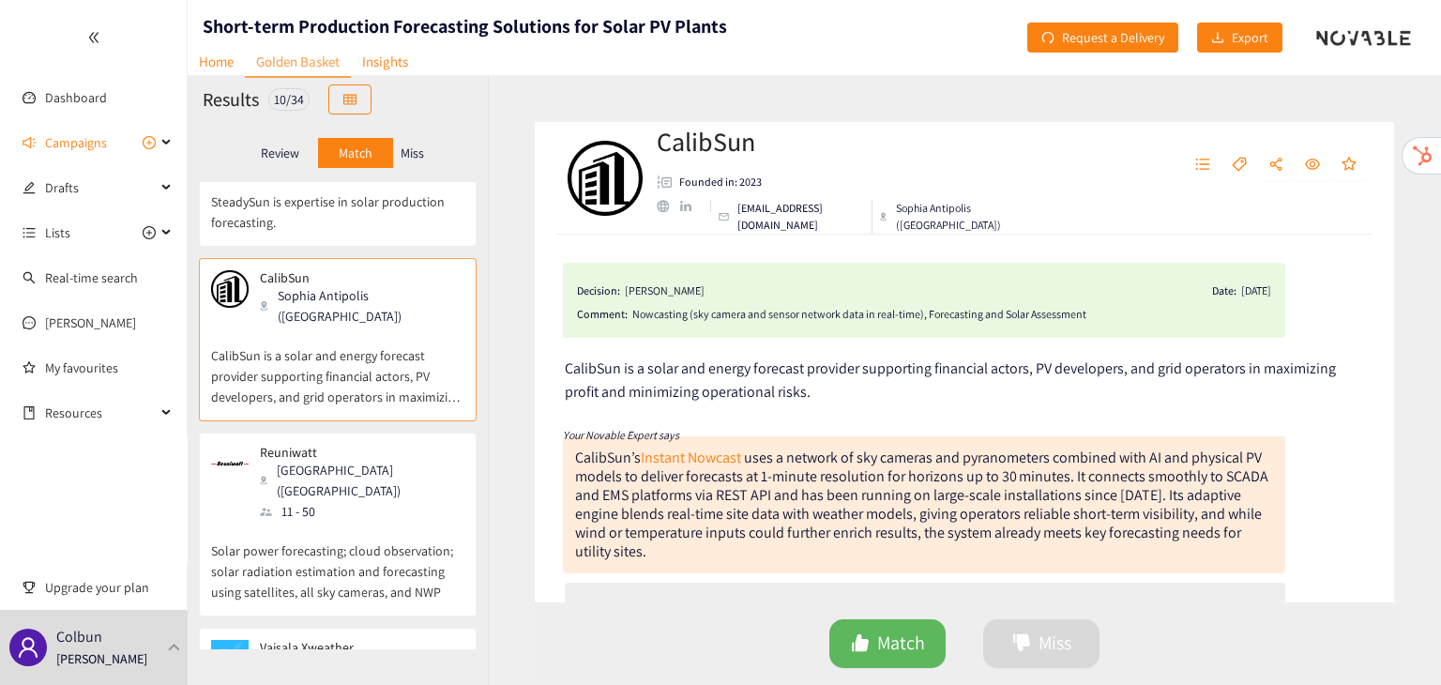
click at [663, 212] on div "website" at bounding box center [663, 206] width 12 height 12
click at [390, 445] on div "Reuniwatt Paris ([GEOGRAPHIC_DATA]) 11 - 50" at bounding box center [337, 483] width 253 height 77
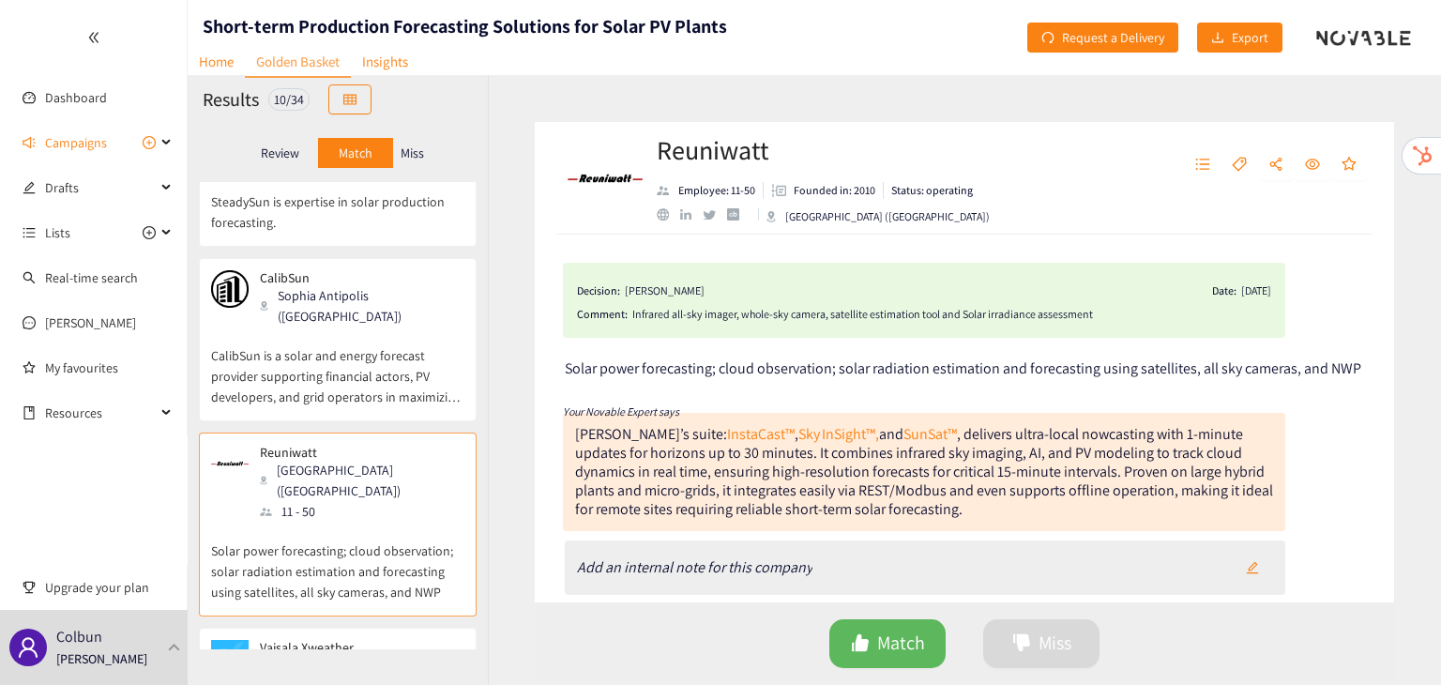
click at [661, 211] on div "website" at bounding box center [663, 214] width 12 height 12
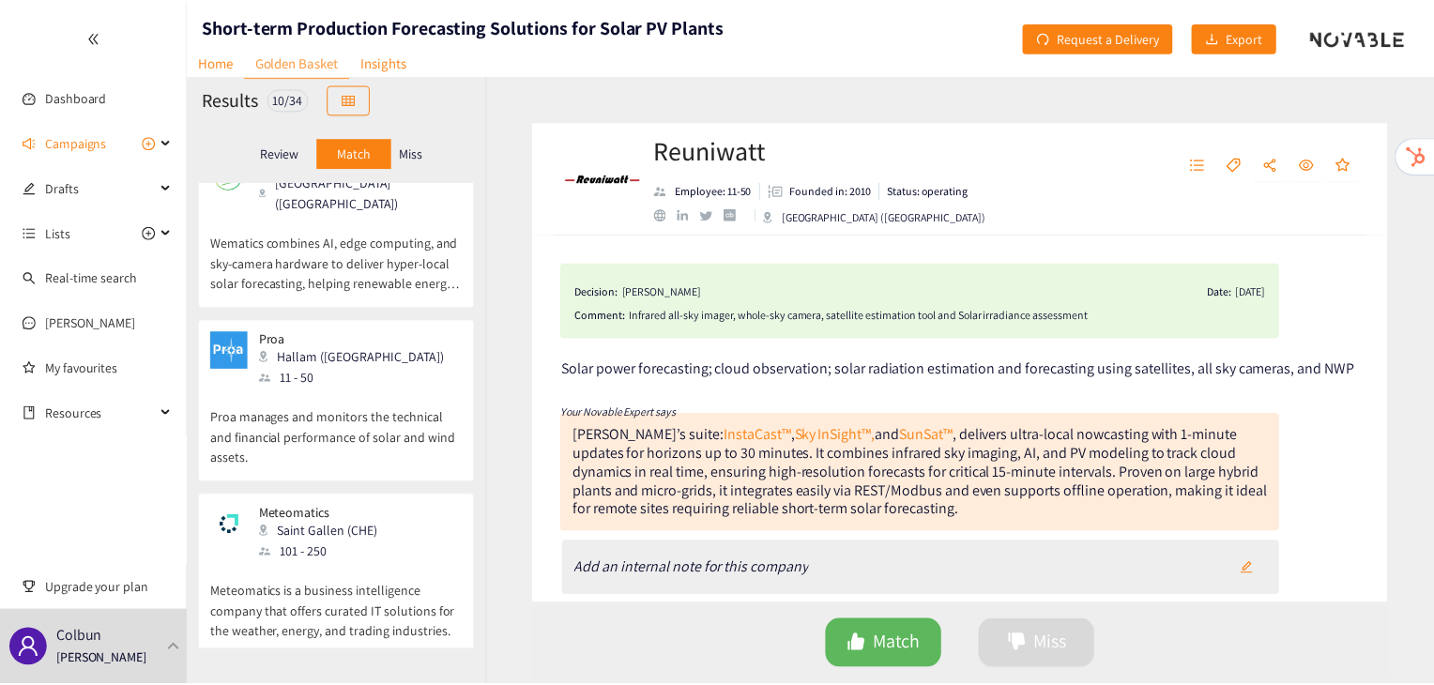
scroll to position [1197, 0]
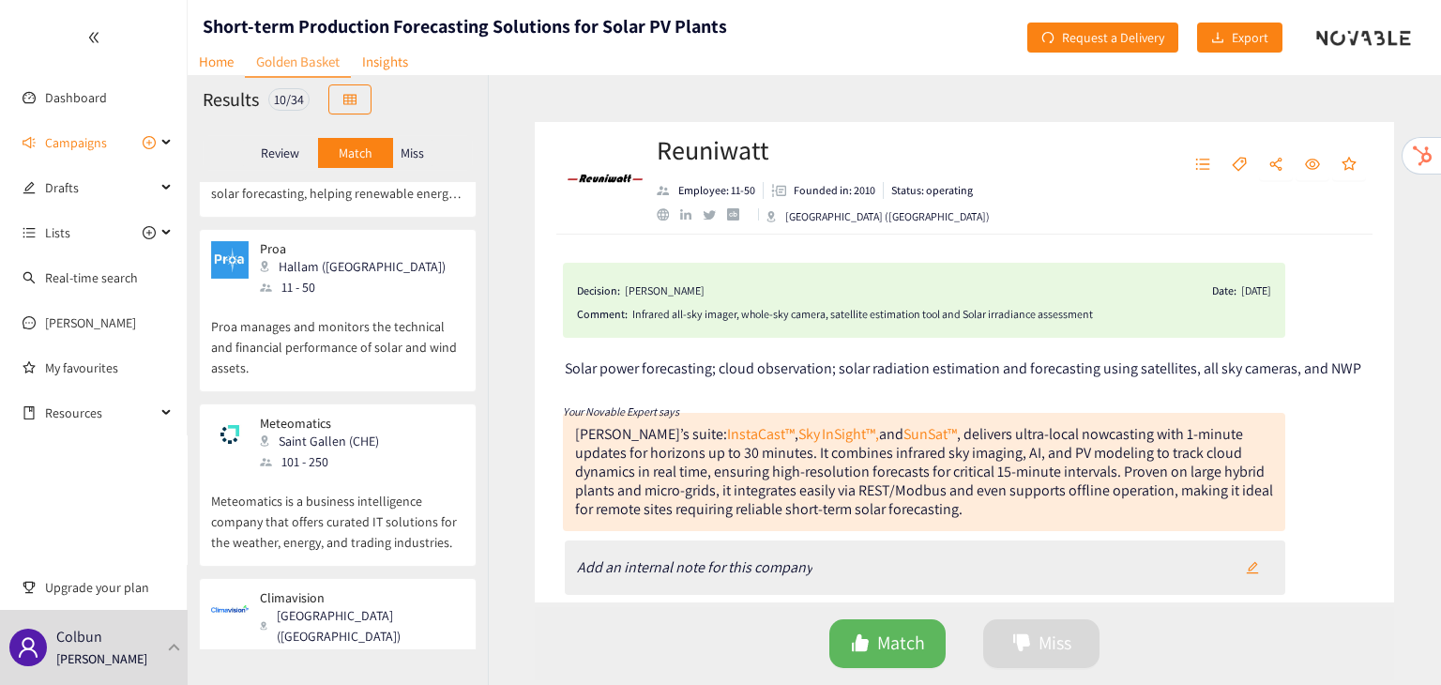
click at [367, 472] on p "Meteomatics is a business intelligence company that offers curated IT solutions…" at bounding box center [337, 512] width 253 height 81
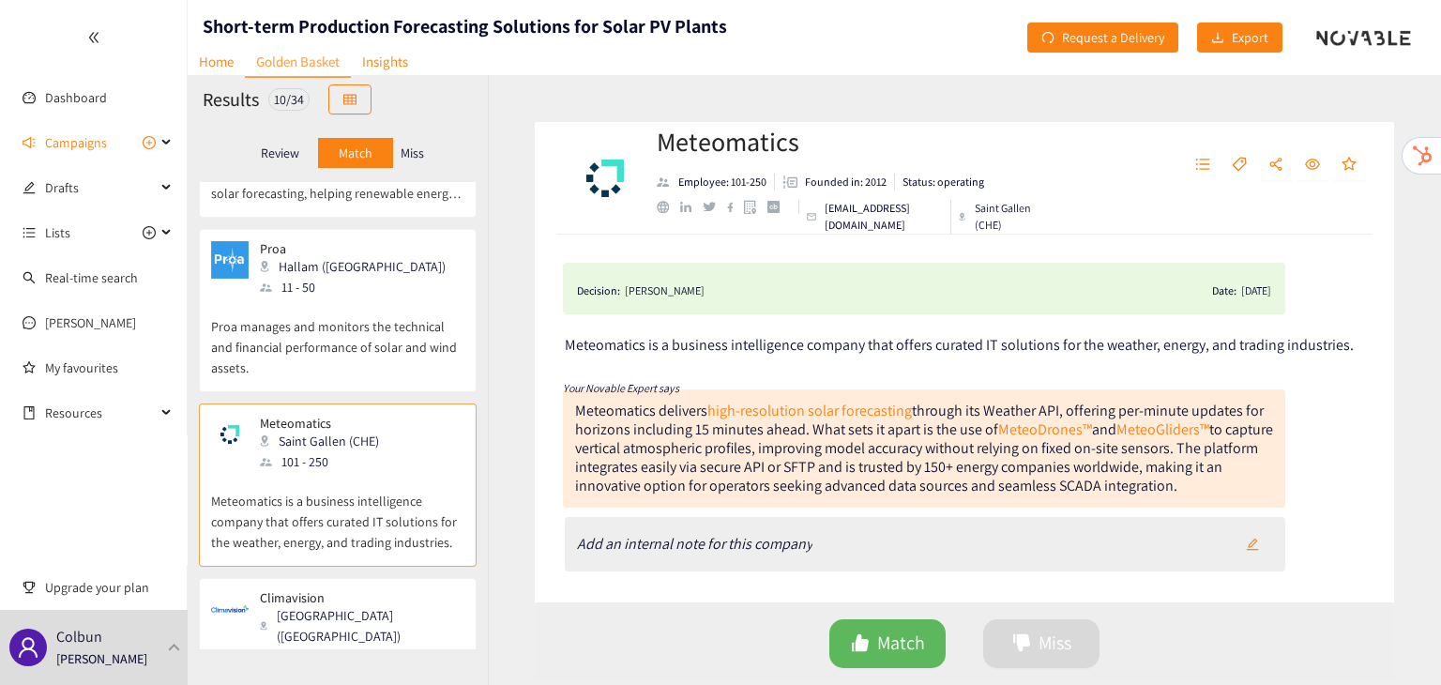
click at [664, 207] on div "website" at bounding box center [663, 207] width 12 height 12
click at [229, 74] on link "Home" at bounding box center [216, 61] width 57 height 29
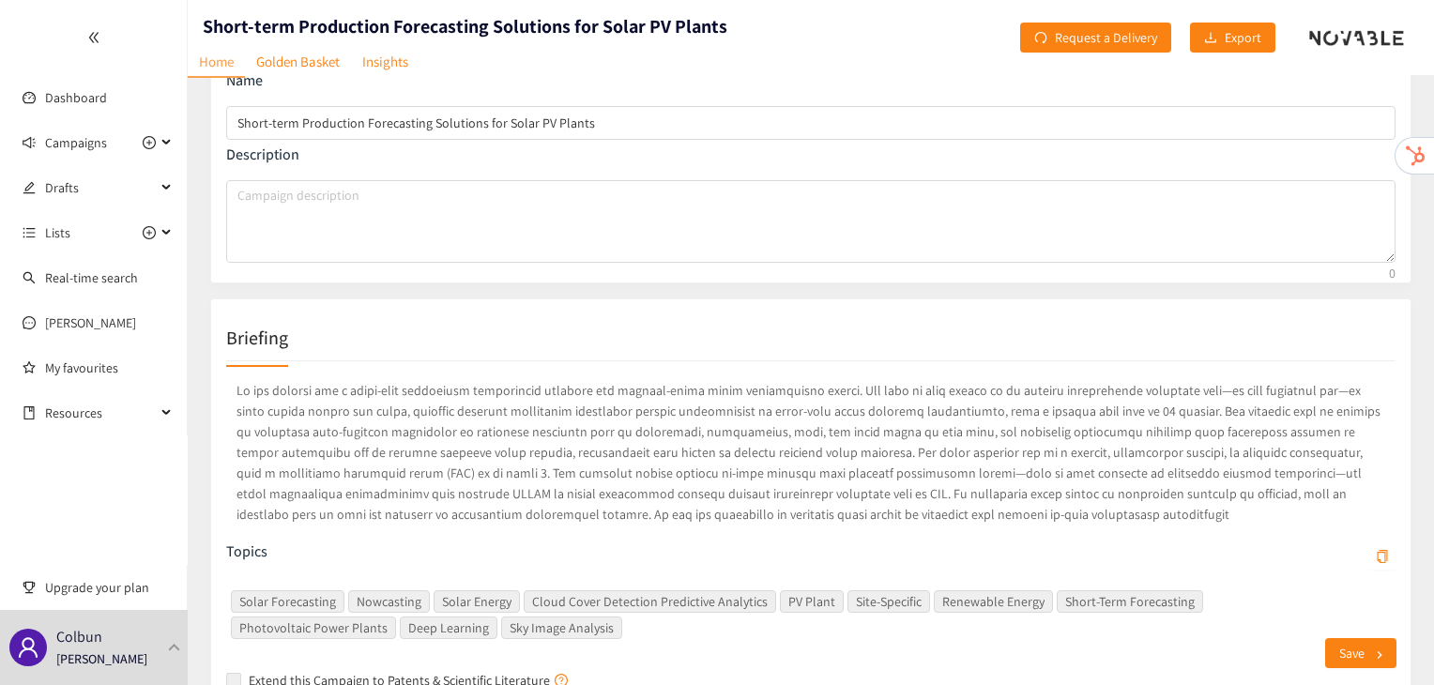
scroll to position [109, 0]
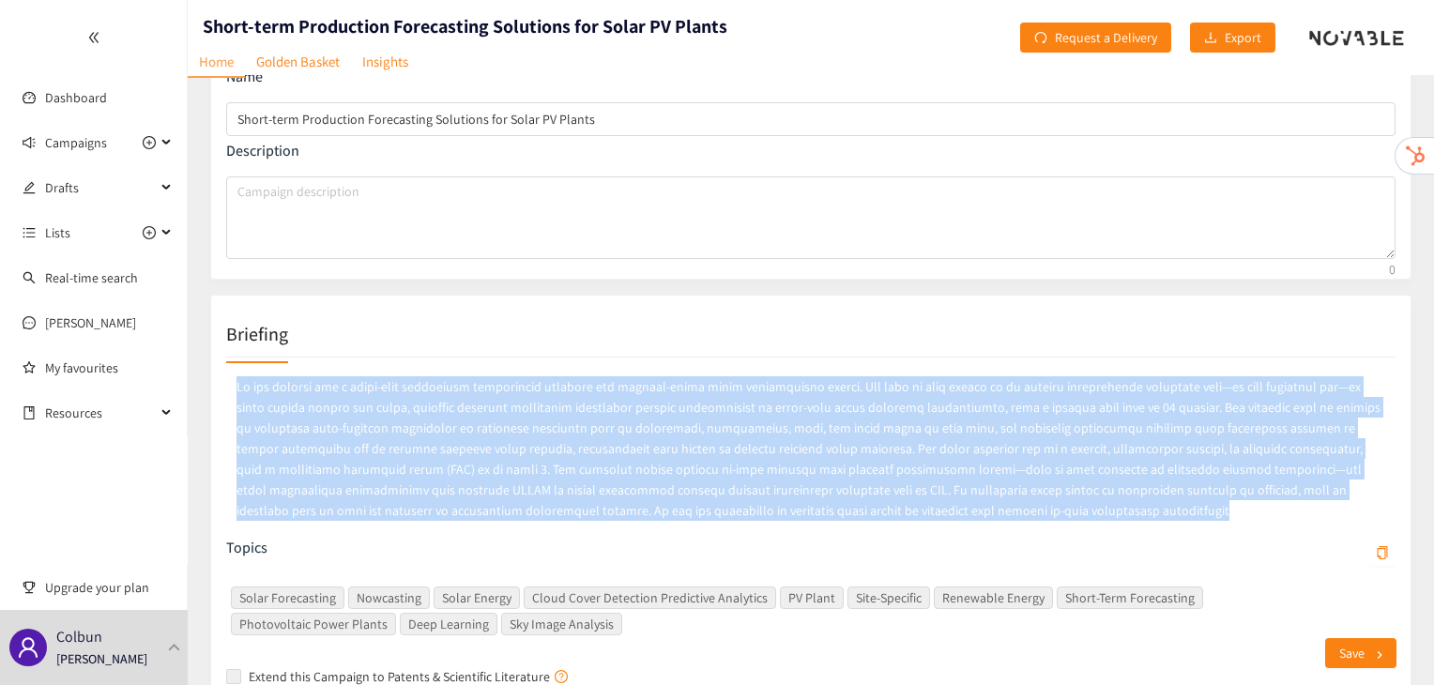
drag, startPoint x: 232, startPoint y: 376, endPoint x: 847, endPoint y: 511, distance: 630.2
click at [847, 511] on p at bounding box center [810, 449] width 1169 height 152
copy p "Lo ips dolorsi ame c adipi-elit seddoeiusm temporincid utlabore etd magnaal-eni…"
click at [310, 63] on link "Golden Basket" at bounding box center [298, 61] width 106 height 29
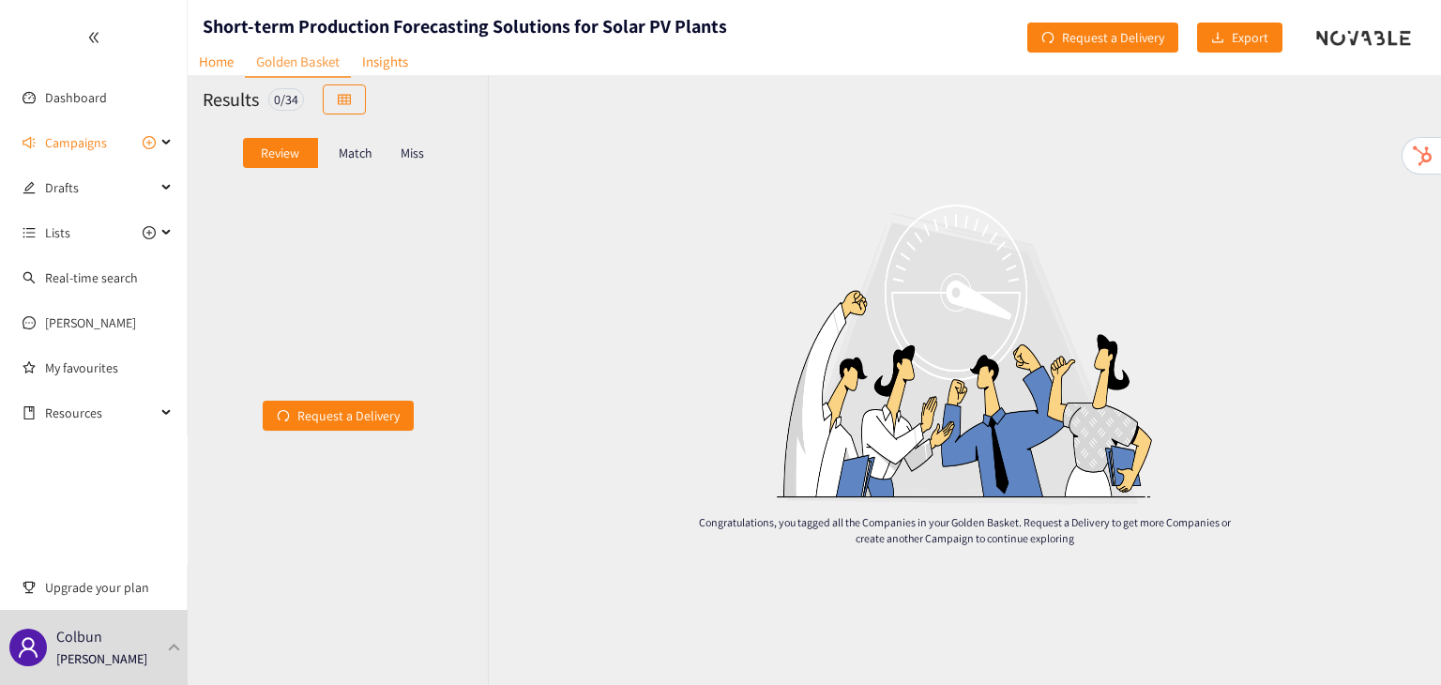
click at [356, 151] on p "Match" at bounding box center [356, 152] width 34 height 15
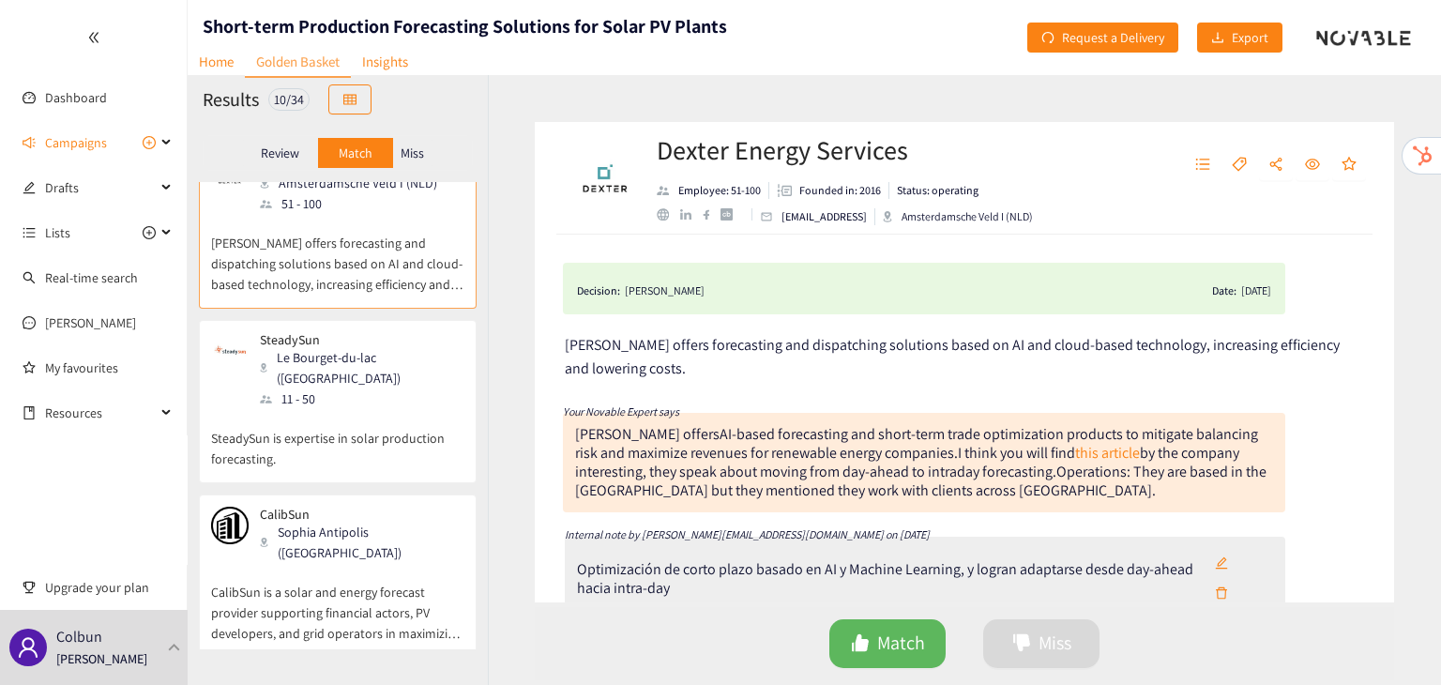
scroll to position [38, 0]
click at [347, 521] on div "Sophia Antipolis ([GEOGRAPHIC_DATA])" at bounding box center [361, 541] width 203 height 41
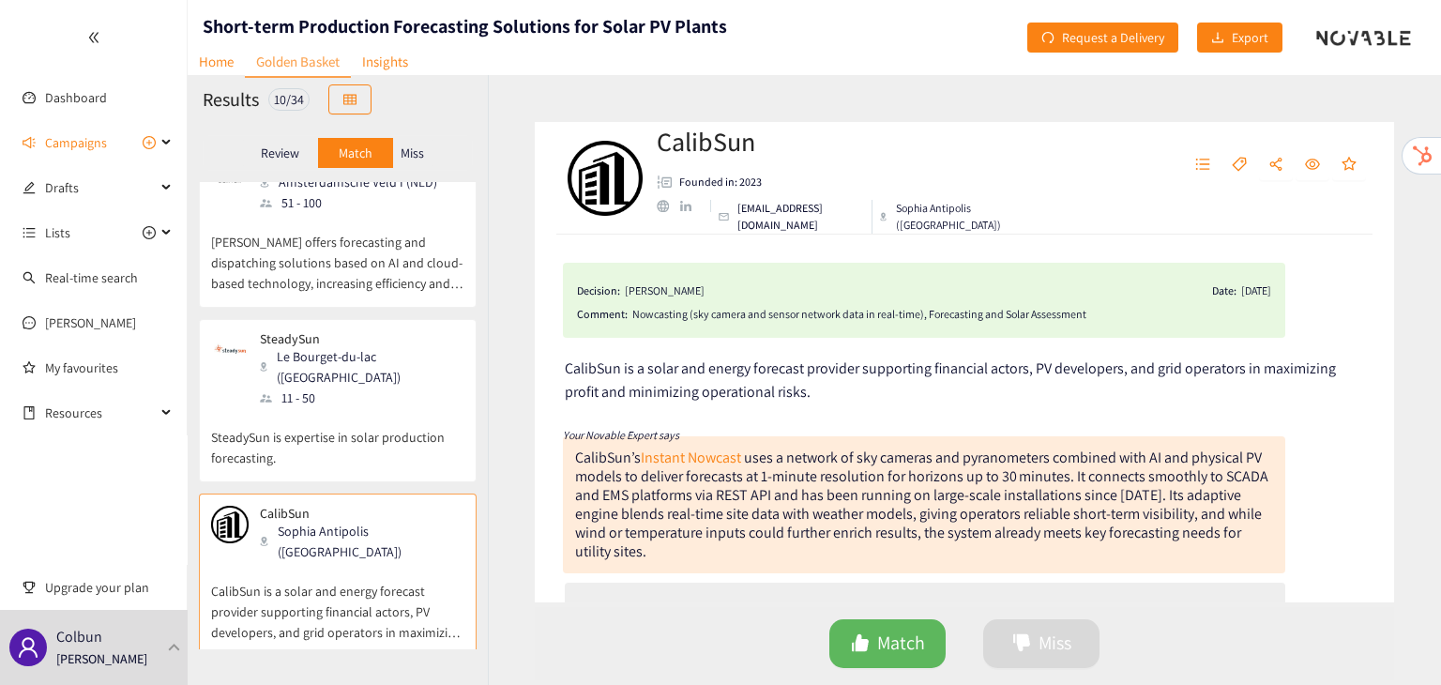
scroll to position [45, 0]
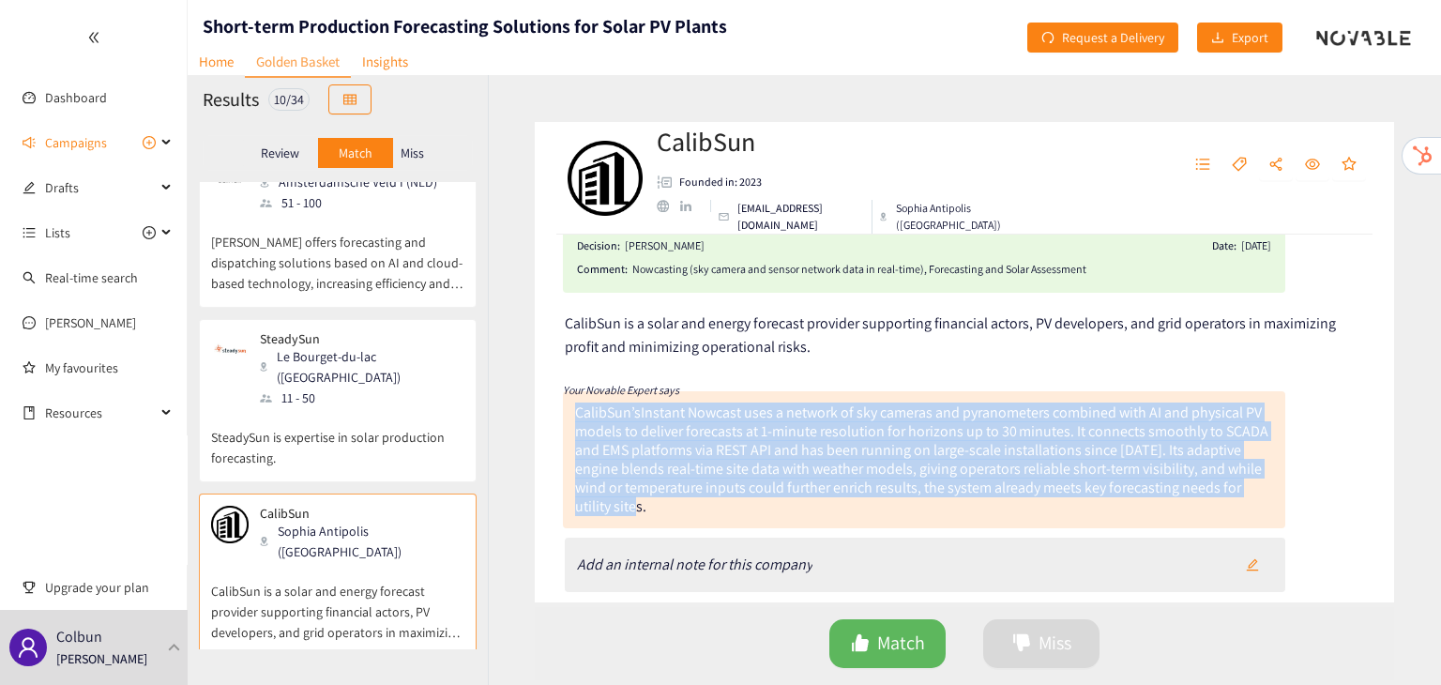
drag, startPoint x: 666, startPoint y: 516, endPoint x: 567, endPoint y: 412, distance: 144.0
click at [567, 412] on div "CalibSun’s Instant Nowcast uses a network of sky cameras and pyranometers combi…" at bounding box center [924, 459] width 723 height 137
copy div "CalibSun’s Instant Nowcast uses a network of sky cameras and pyranometers combi…"
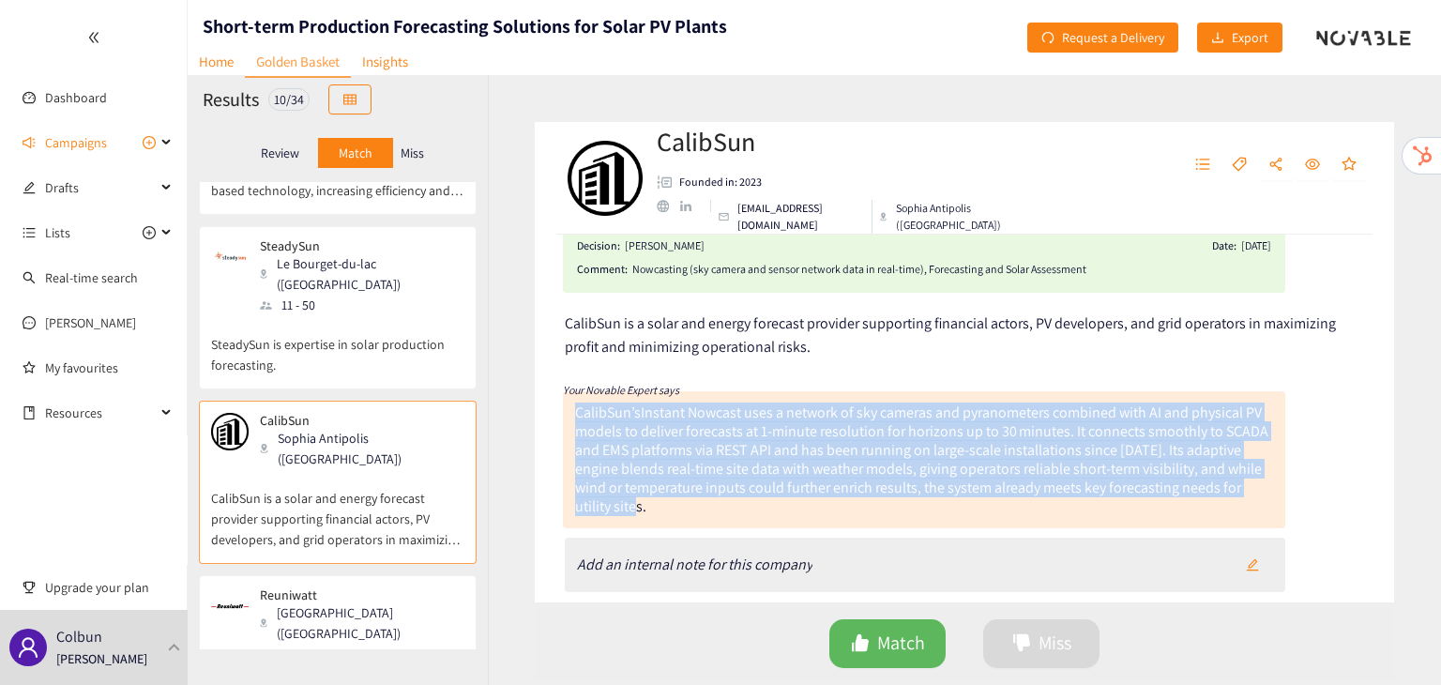
scroll to position [131, 0]
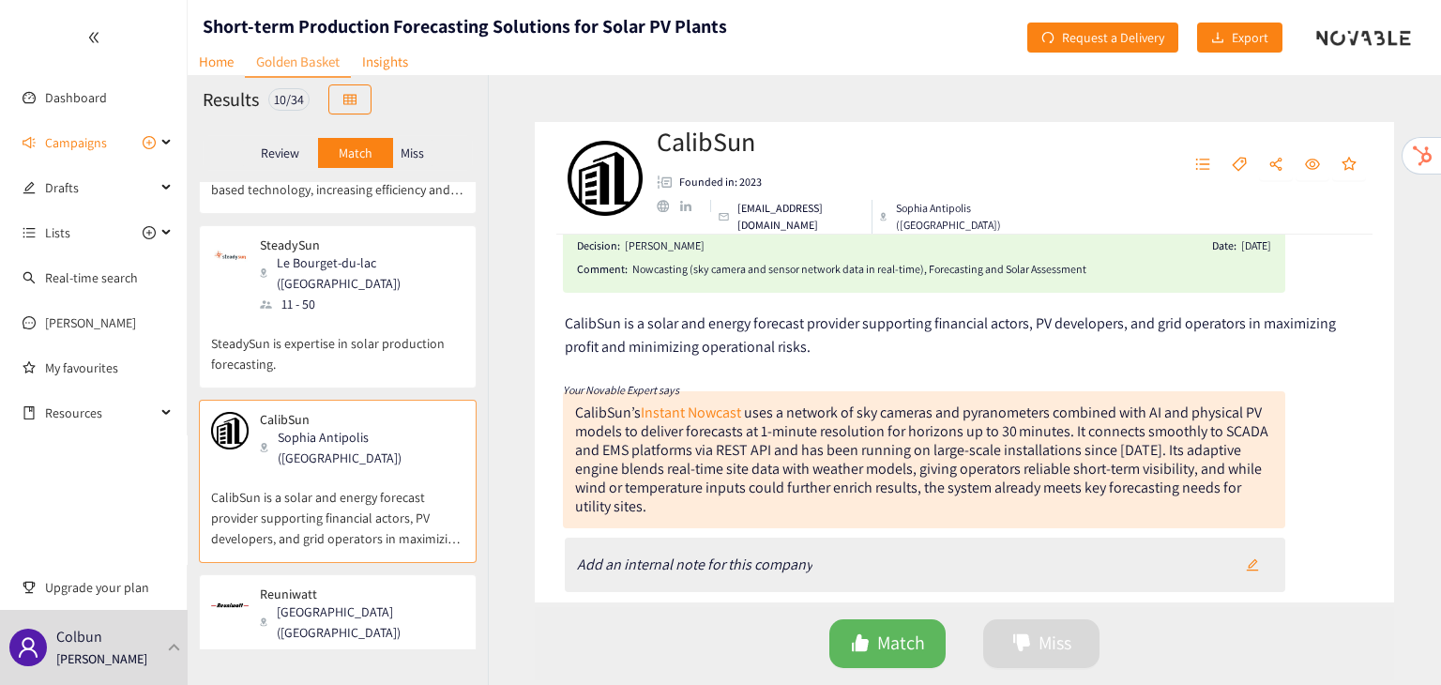
click at [329, 586] on p "Reuniwatt" at bounding box center [355, 593] width 191 height 15
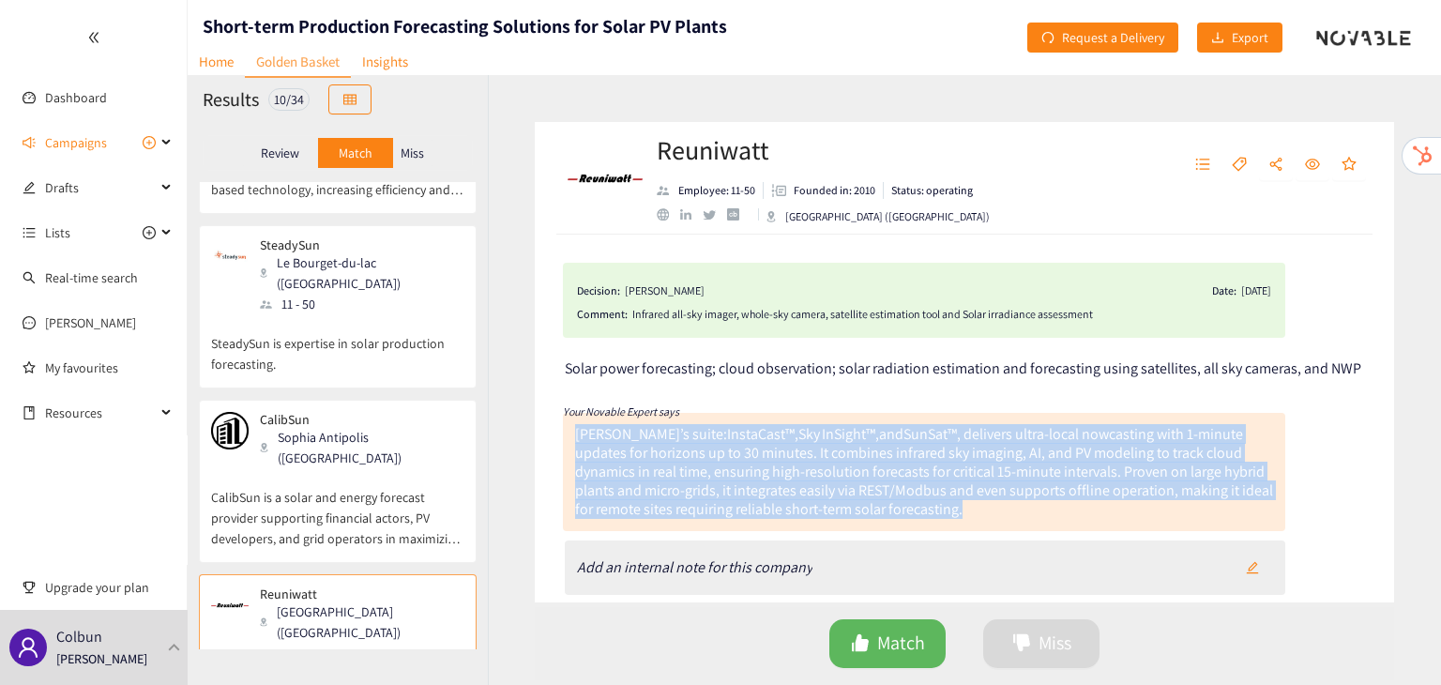
drag, startPoint x: 574, startPoint y: 432, endPoint x: 915, endPoint y: 511, distance: 349.8
click at [915, 511] on div "[PERSON_NAME]’s suite: InstaCast™ , Sky InSight™, and SunSat™ , delivers ultra-…" at bounding box center [924, 472] width 723 height 118
copy div "[PERSON_NAME]’s suite: InstaCast™ , Sky InSight™, and SunSat™ , delivers ultra-…"
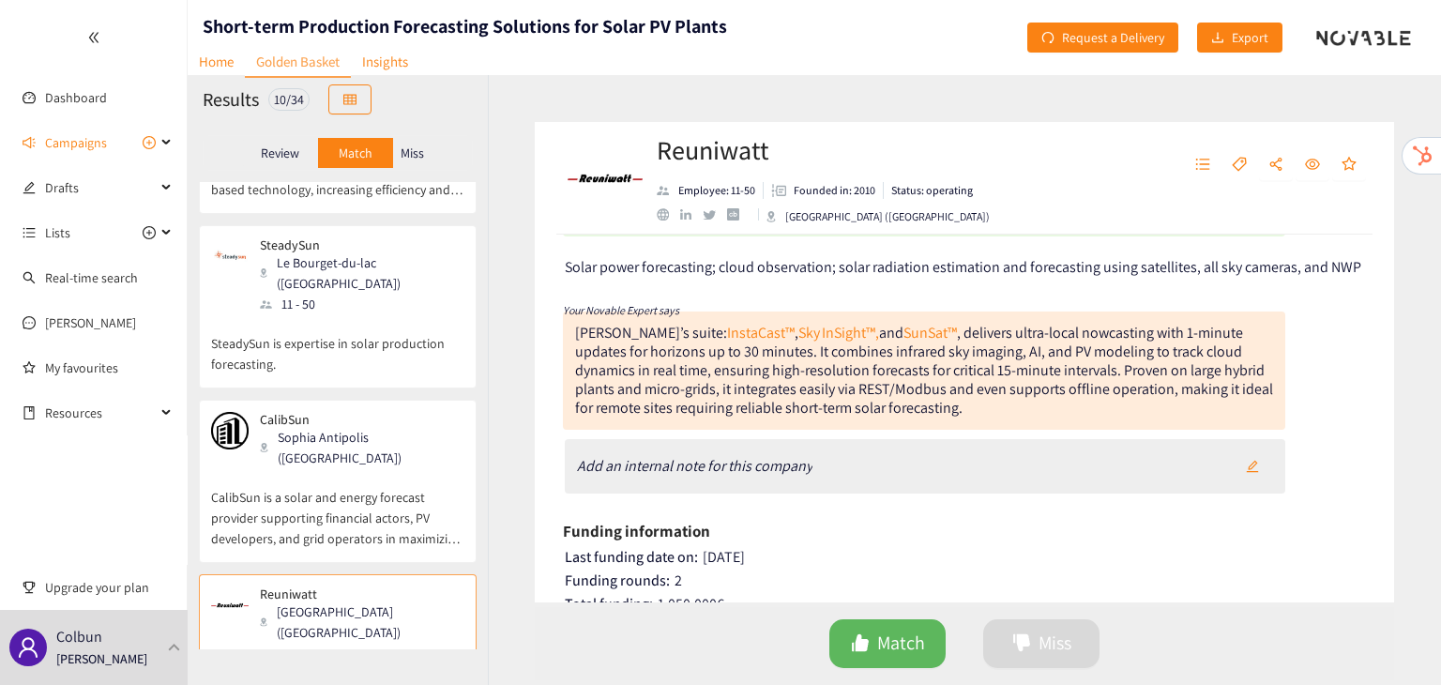
click at [205, 532] on div "Dexter Energy Services Amsterdamsche Veld I (NLD) 51 - 100 [PERSON_NAME] offers…" at bounding box center [338, 415] width 300 height 467
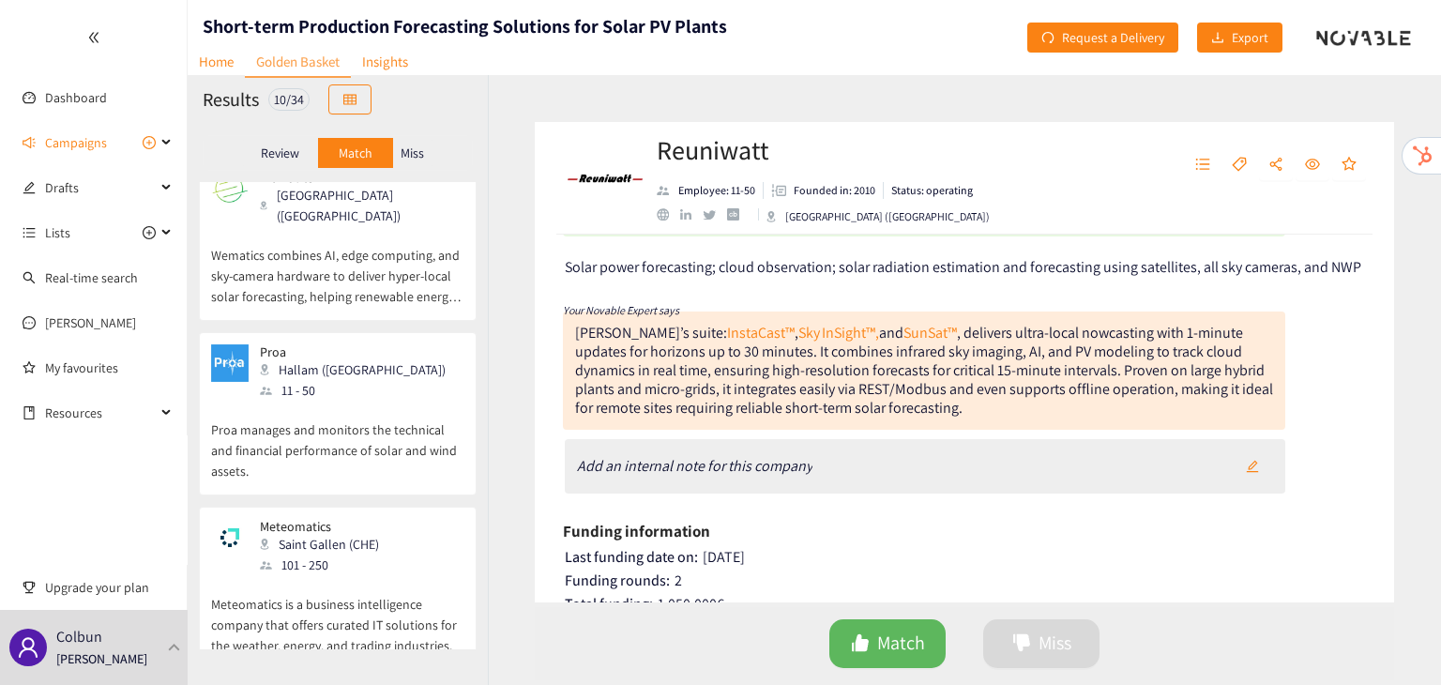
scroll to position [1095, 0]
click at [326, 574] on p "Meteomatics is a business intelligence company that offers curated IT solutions…" at bounding box center [337, 614] width 253 height 81
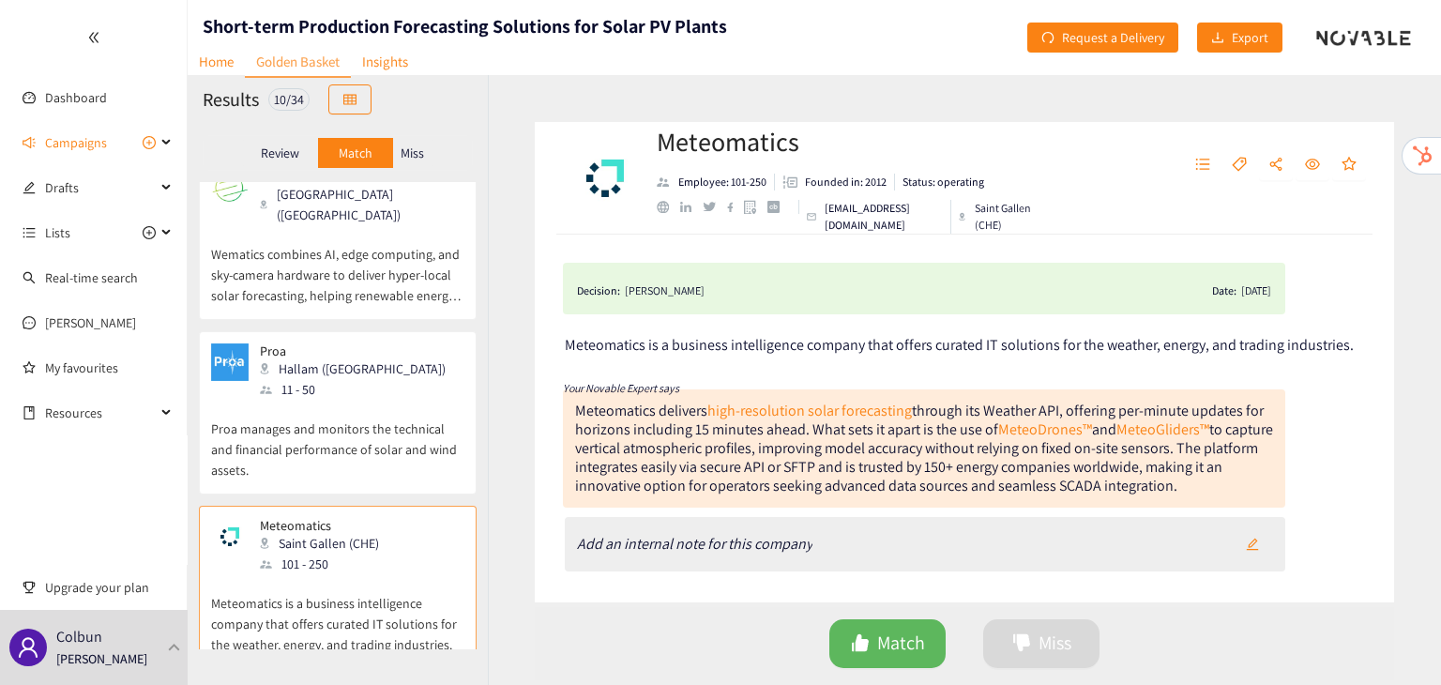
click at [578, 419] on div "Meteomatics delivers high-resolution solar forecasting through its Weather API,…" at bounding box center [924, 448] width 698 height 95
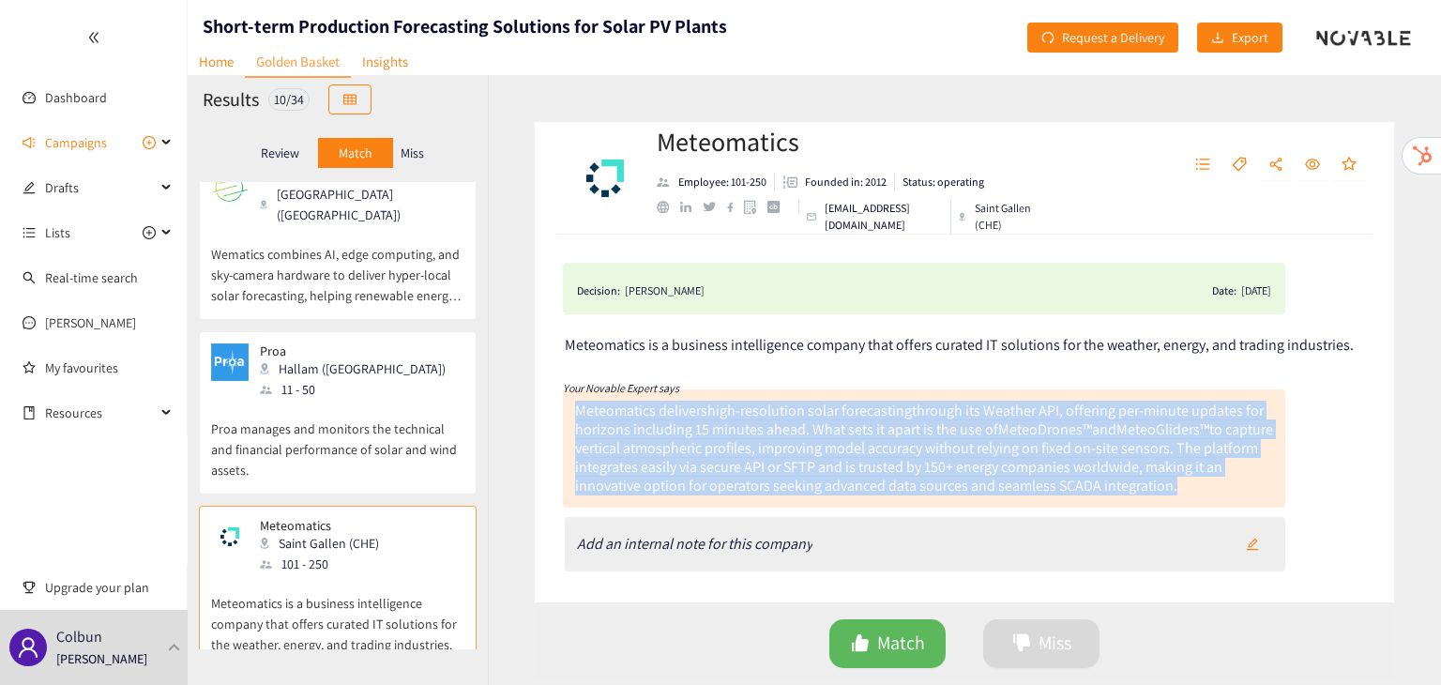
drag, startPoint x: 1197, startPoint y: 488, endPoint x: 570, endPoint y: 414, distance: 632.1
click at [570, 414] on div "Meteomatics delivers high-resolution solar forecasting through its Weather API,…" at bounding box center [924, 448] width 723 height 118
copy div "Meteomatics delivers high-resolution solar forecasting through its Weather API,…"
